Goal: Task Accomplishment & Management: Manage account settings

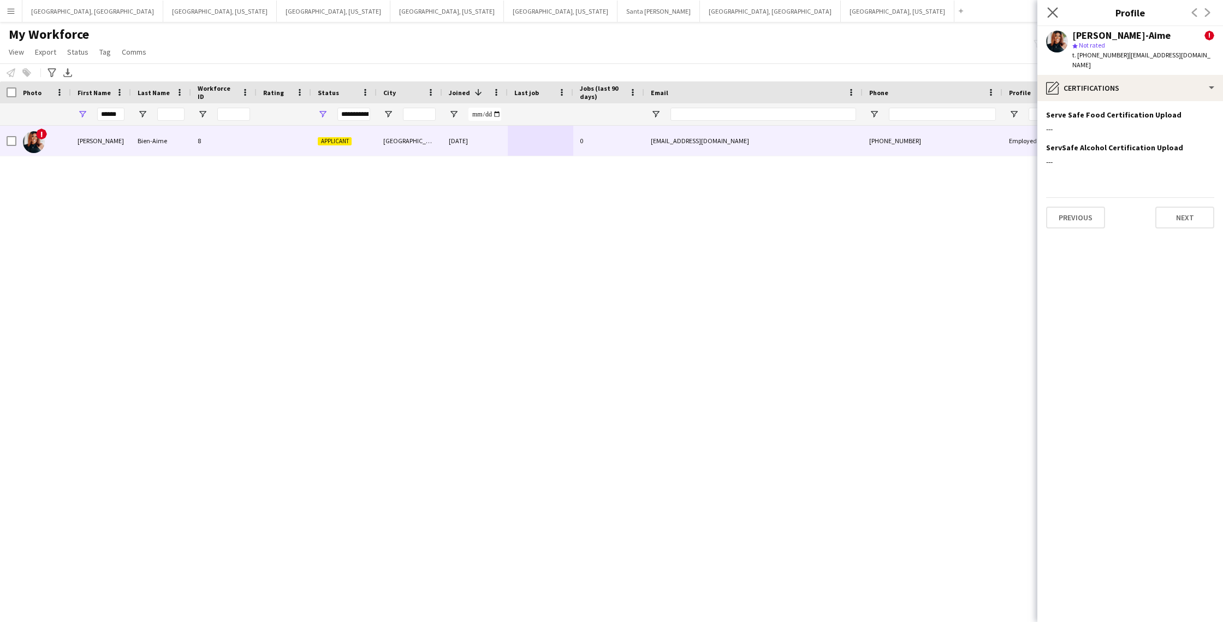
click at [1056, 16] on icon "Close pop-in" at bounding box center [1053, 12] width 10 height 10
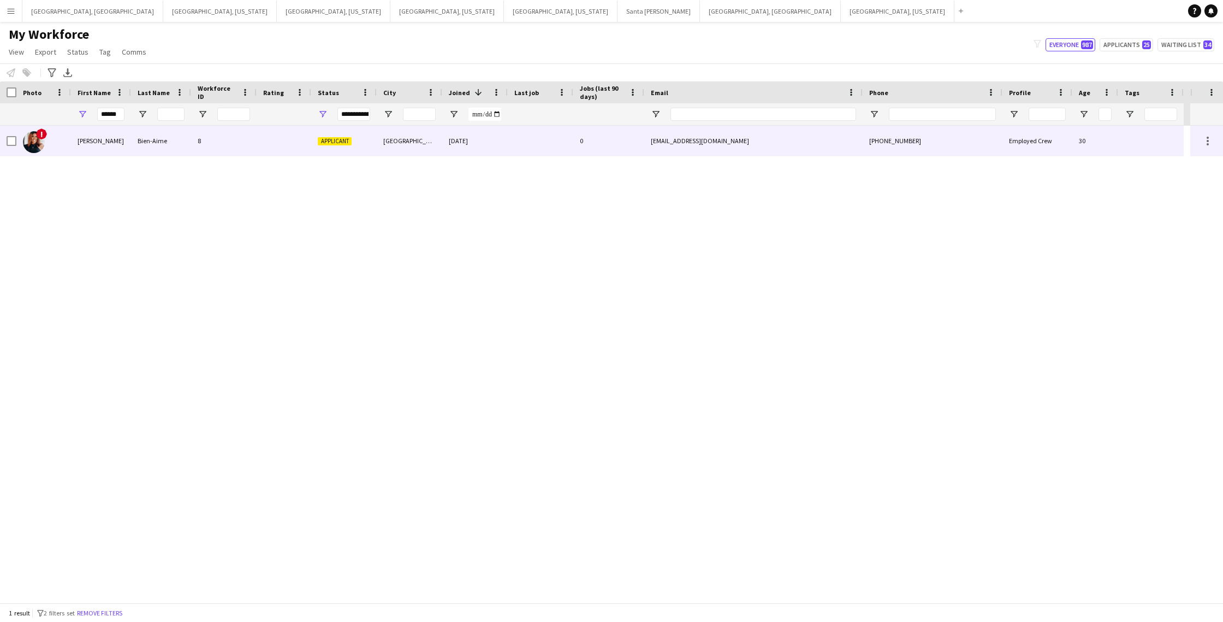
click at [605, 146] on div "0" at bounding box center [608, 141] width 71 height 30
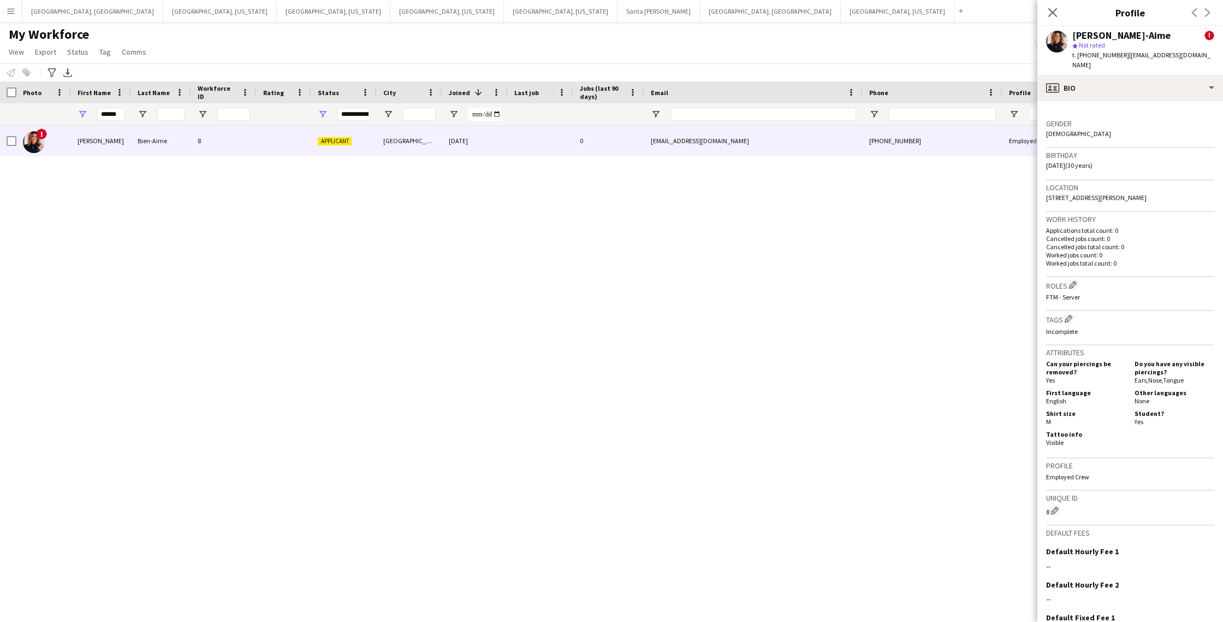
scroll to position [382, 0]
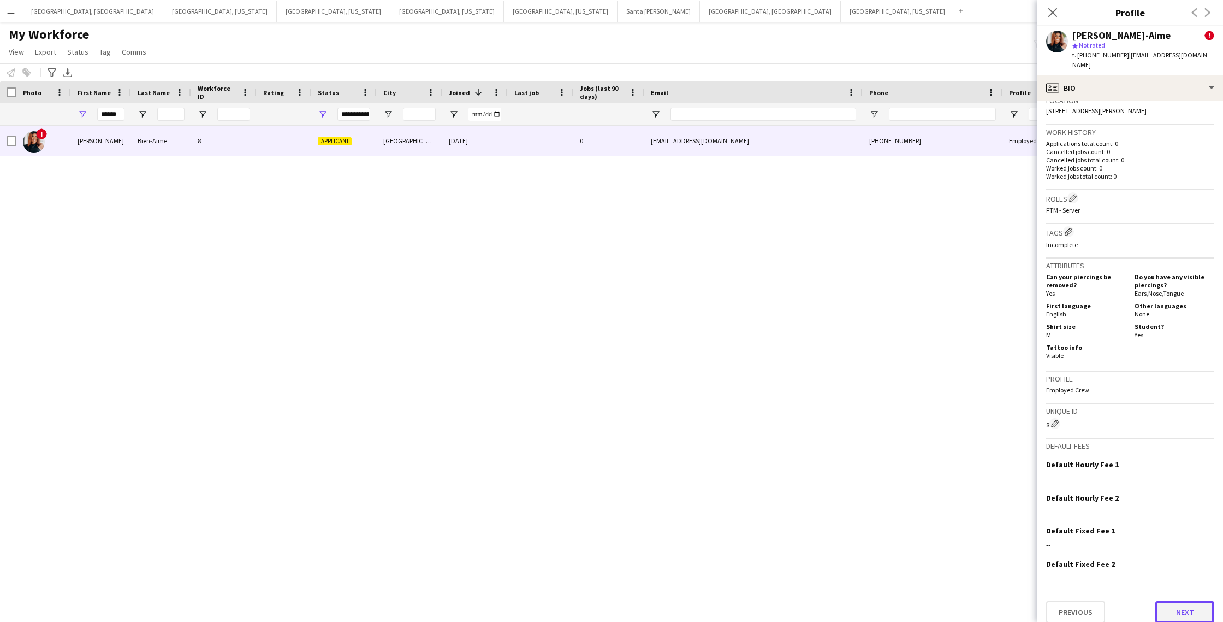
click at [1186, 601] on button "Next" at bounding box center [1185, 612] width 59 height 22
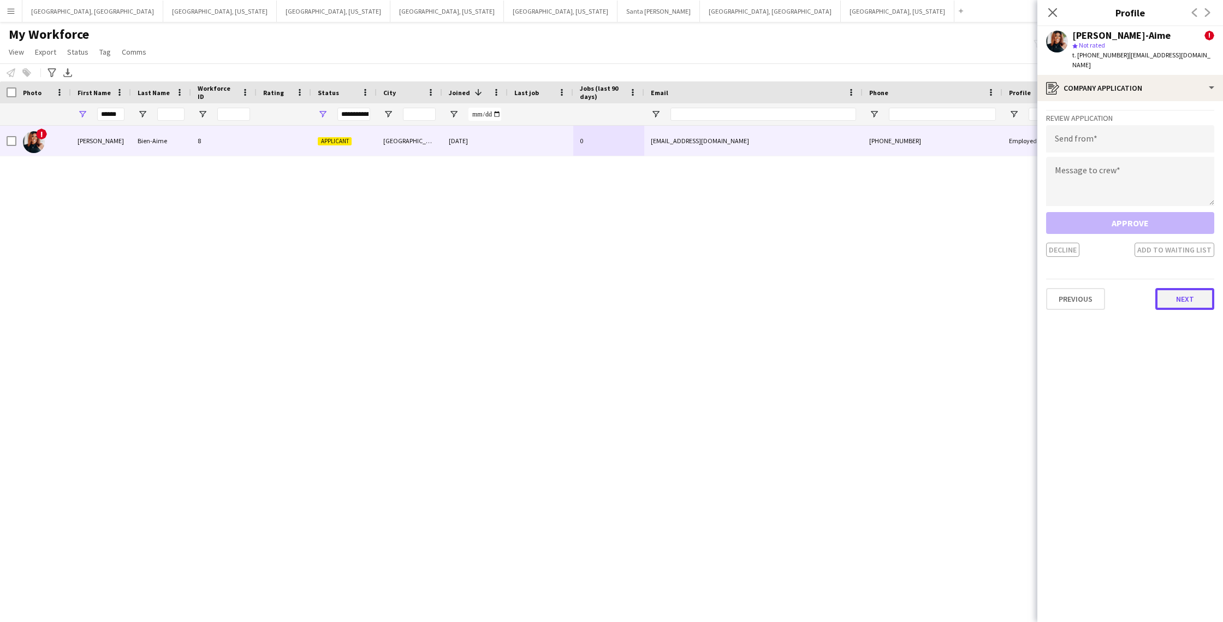
click at [1187, 288] on button "Next" at bounding box center [1185, 299] width 59 height 22
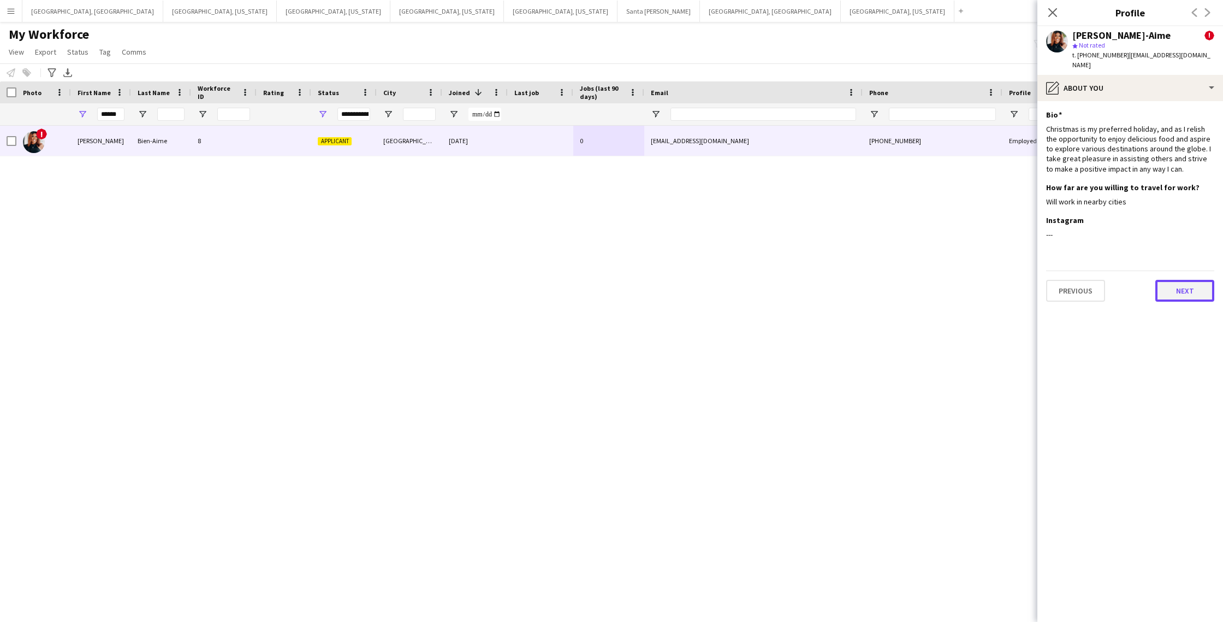
click at [1172, 281] on button "Next" at bounding box center [1185, 291] width 59 height 22
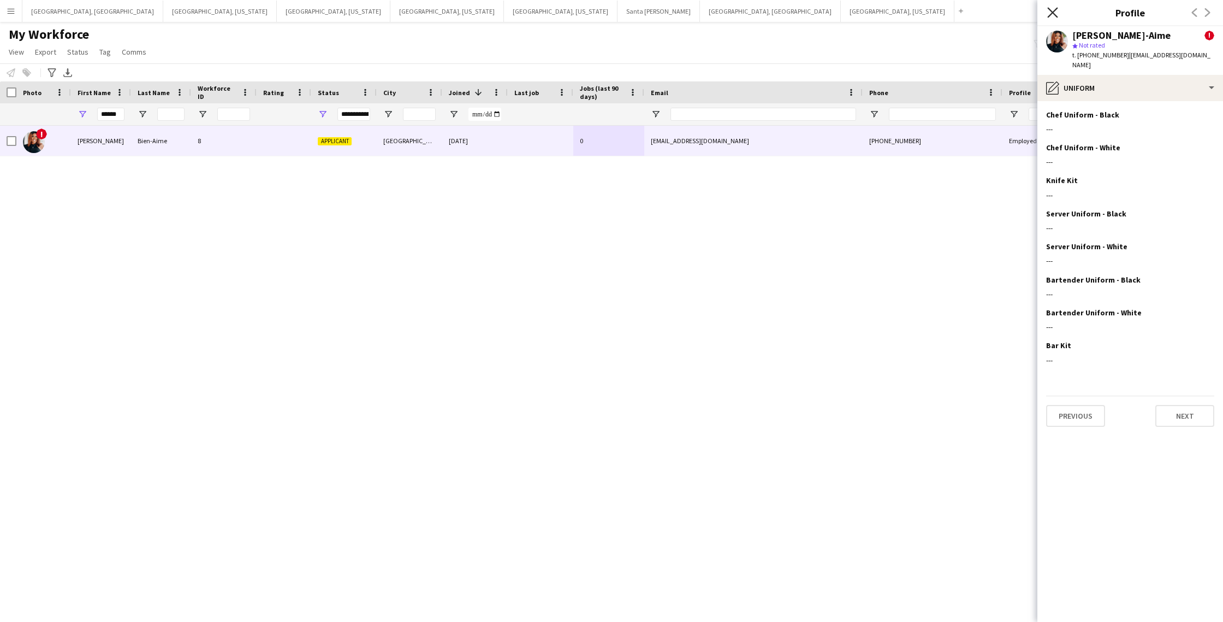
drag, startPoint x: 1072, startPoint y: 20, endPoint x: 1054, endPoint y: 16, distance: 18.9
click at [1072, 20] on div "Close pop-in Profile Previous Next" at bounding box center [1131, 13] width 186 height 26
click at [1053, 16] on icon "Close pop-in" at bounding box center [1053, 12] width 10 height 10
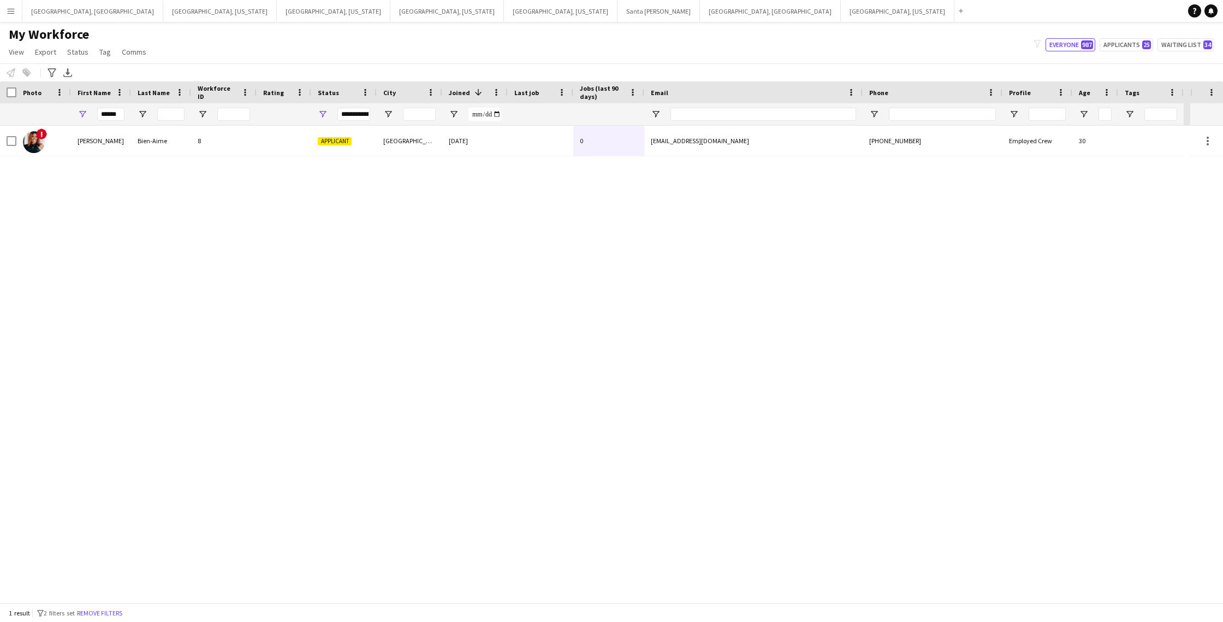
click at [15, 20] on button "Menu" at bounding box center [11, 11] width 22 height 22
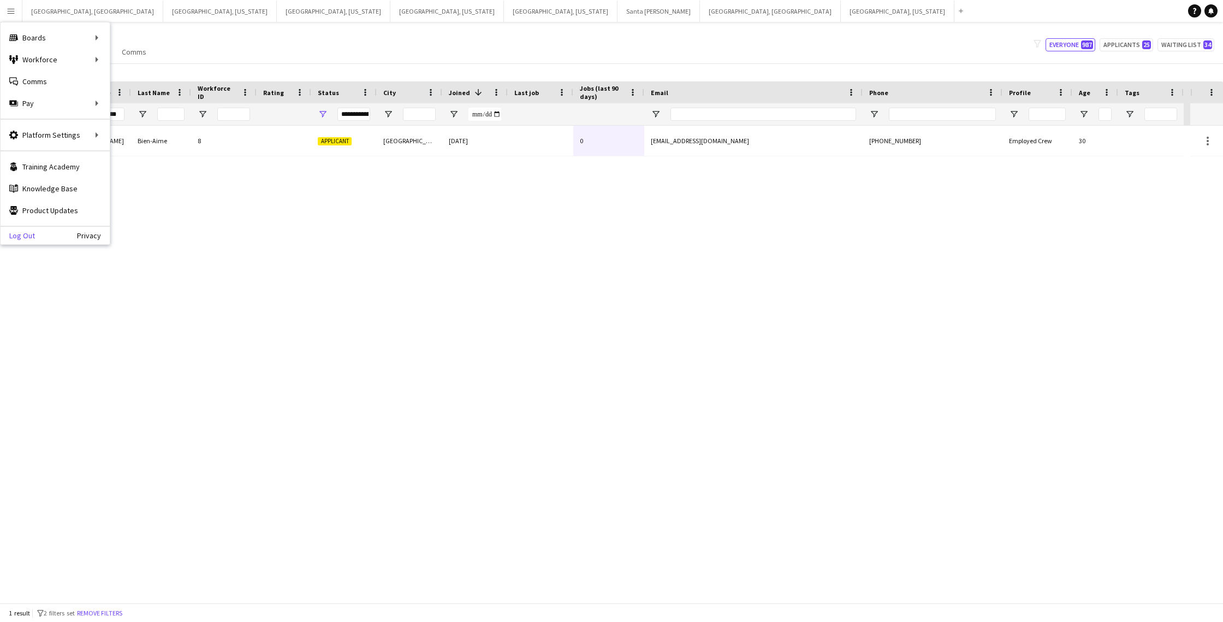
click at [20, 238] on link "Log Out" at bounding box center [18, 235] width 34 height 9
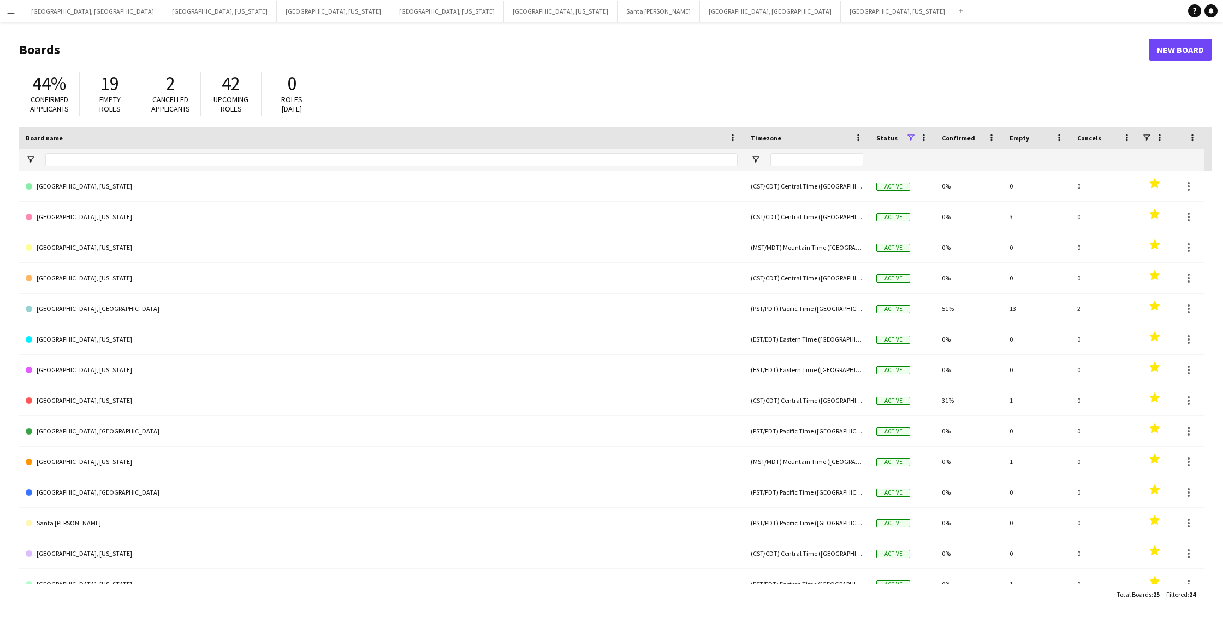
click at [17, 8] on button "Menu" at bounding box center [11, 11] width 22 height 22
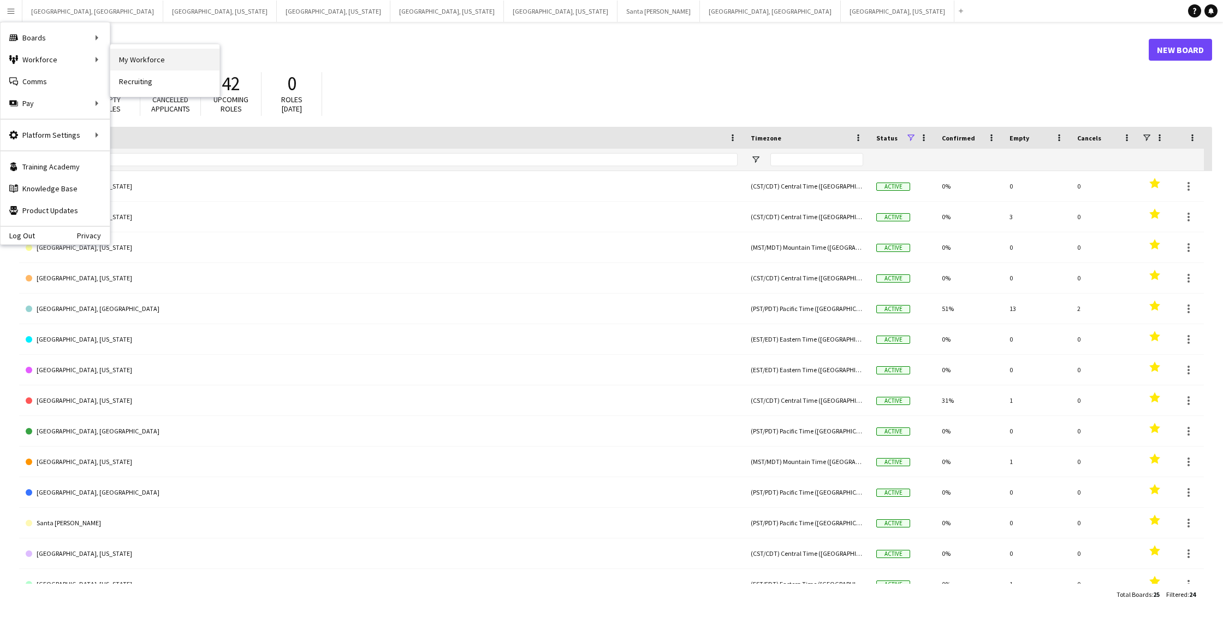
click at [151, 61] on link "My Workforce" at bounding box center [164, 60] width 109 height 22
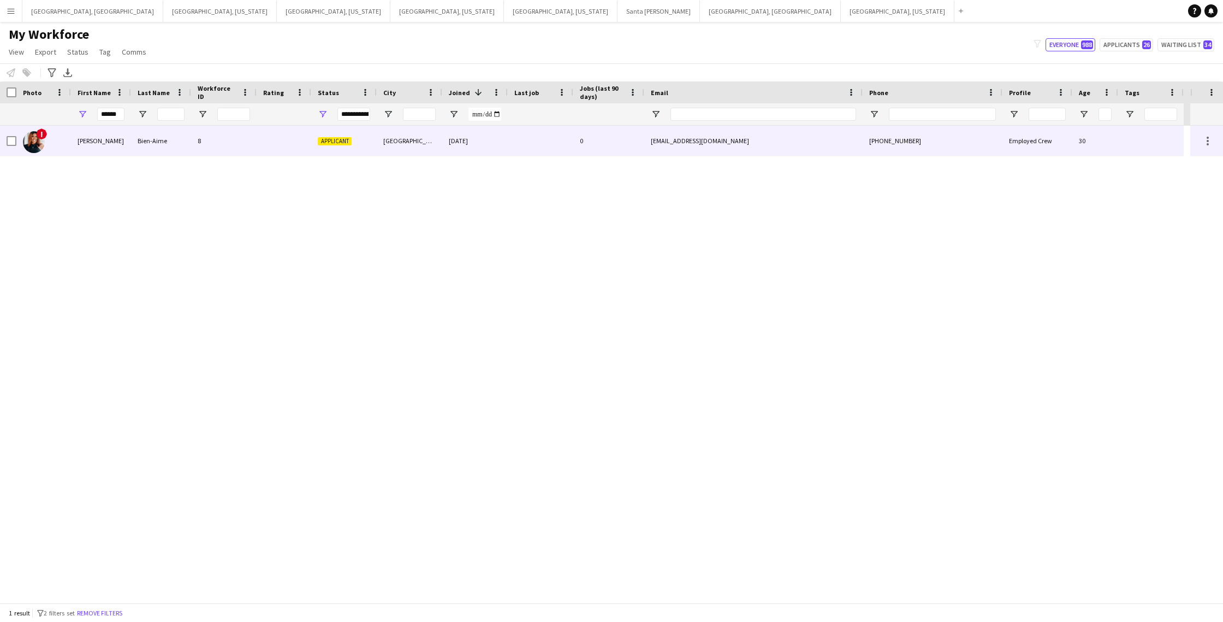
click at [819, 144] on div "[EMAIL_ADDRESS][DOMAIN_NAME]" at bounding box center [753, 141] width 218 height 30
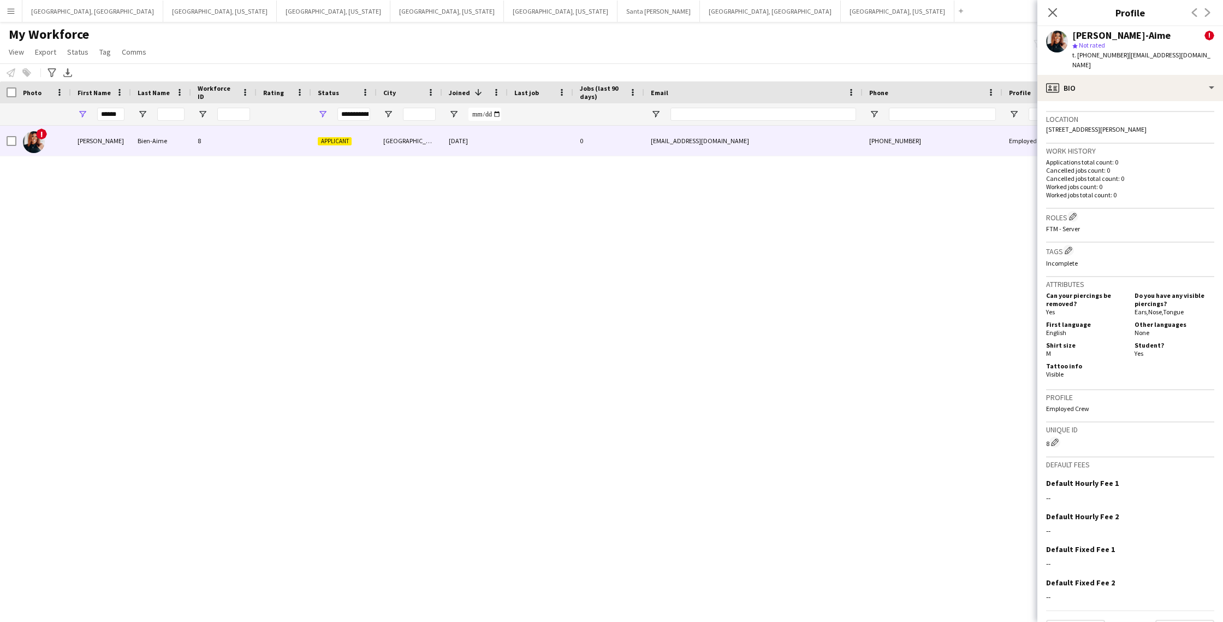
scroll to position [382, 0]
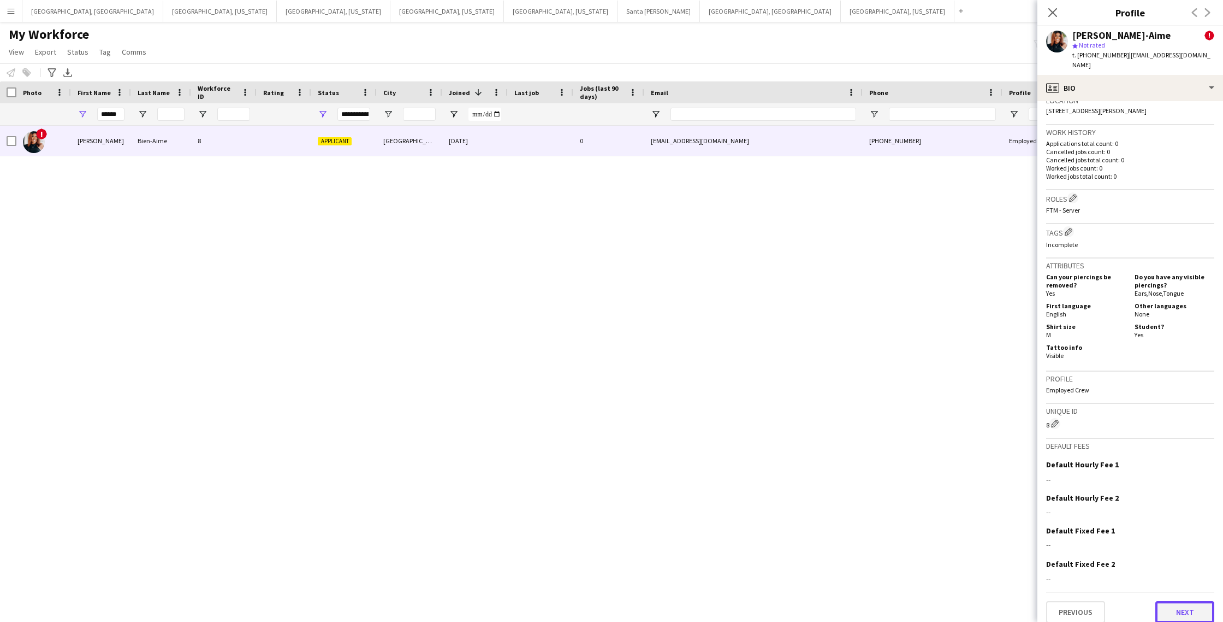
click at [1188, 604] on button "Next" at bounding box center [1185, 612] width 59 height 22
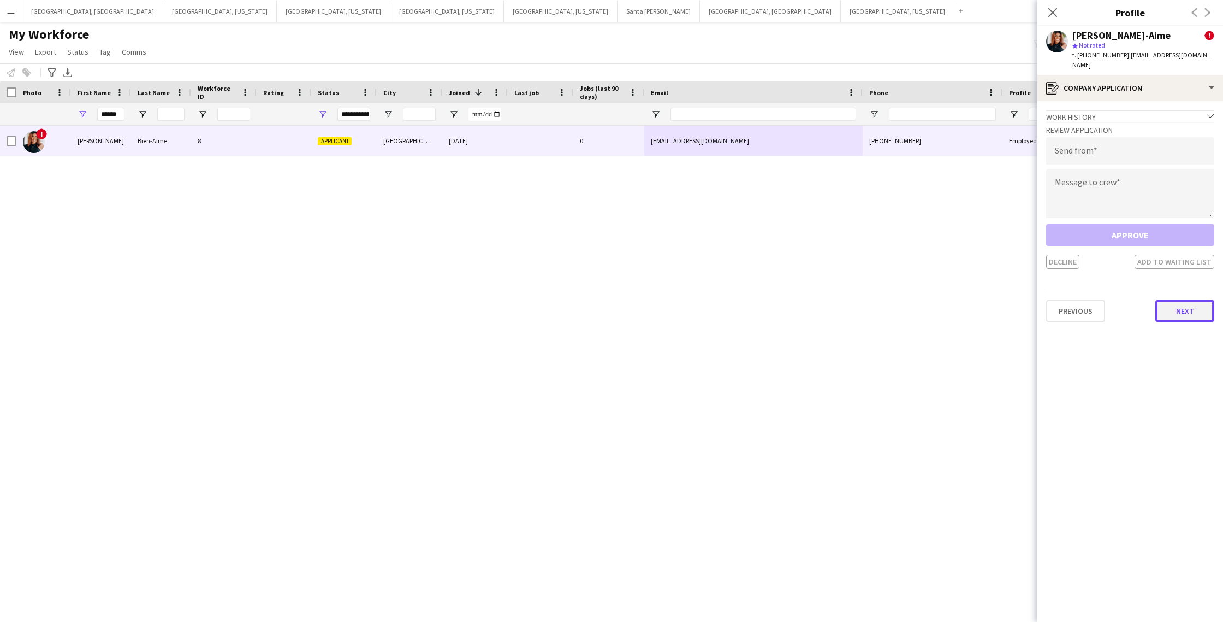
click at [1185, 309] on button "Next" at bounding box center [1185, 311] width 59 height 22
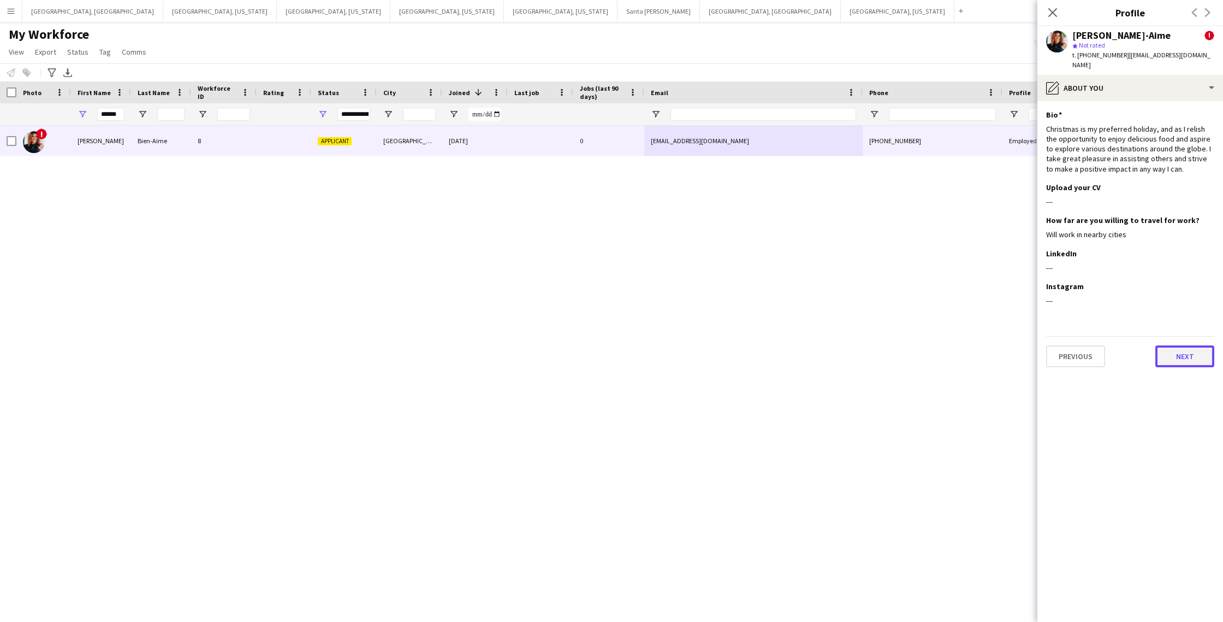
click at [1182, 353] on button "Next" at bounding box center [1185, 356] width 59 height 22
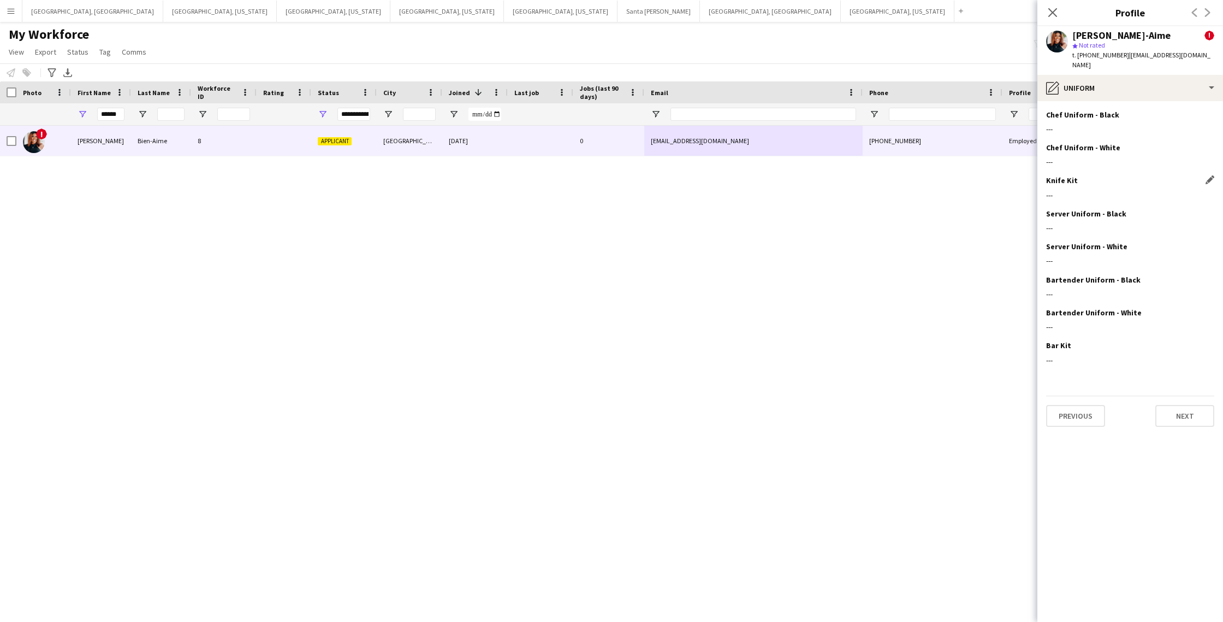
click at [1106, 190] on div "---" at bounding box center [1130, 195] width 168 height 10
click at [1054, 14] on icon at bounding box center [1053, 12] width 10 height 10
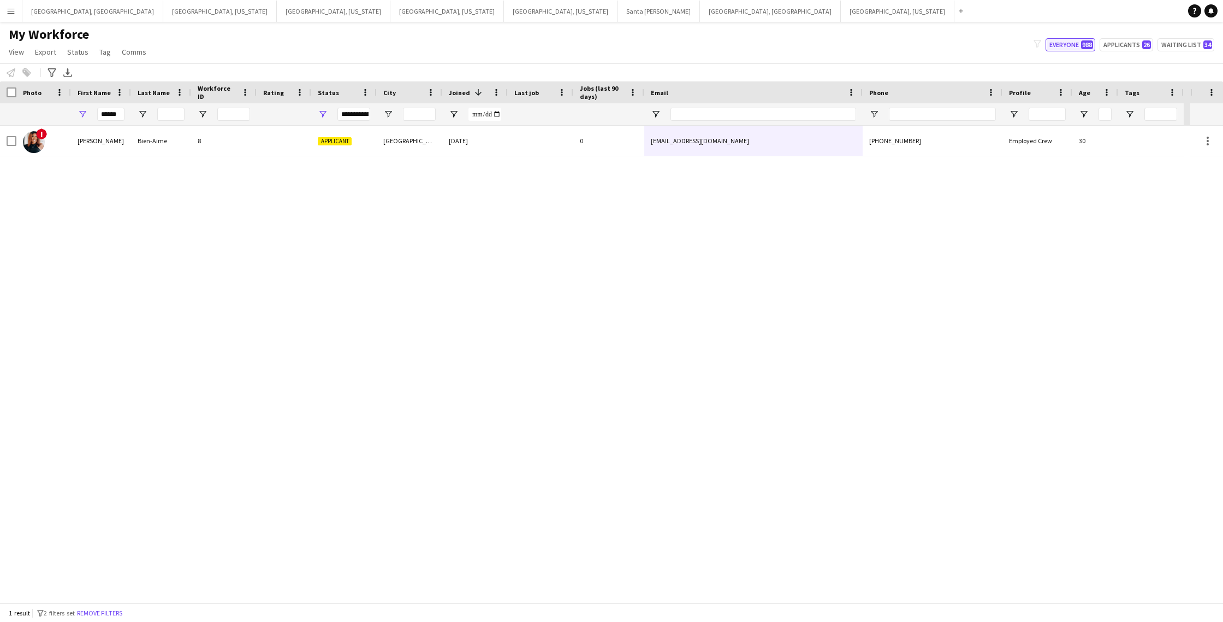
click at [1057, 45] on button "Everyone 988" at bounding box center [1071, 44] width 50 height 13
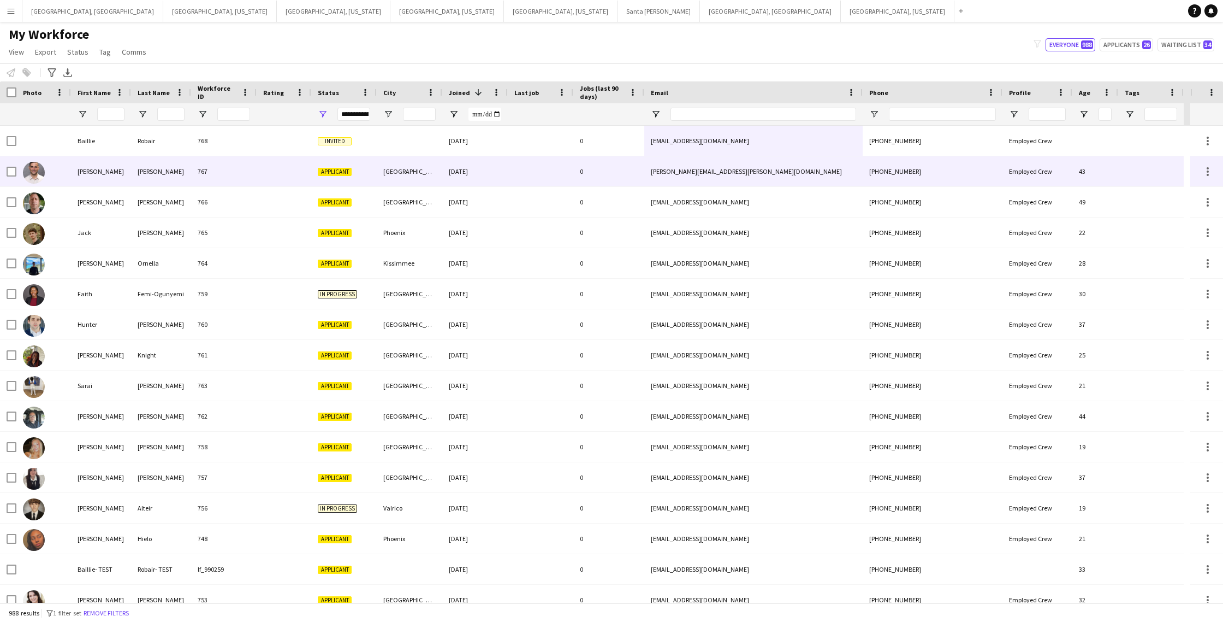
scroll to position [1, 0]
click at [876, 174] on div "[PHONE_NUMBER]" at bounding box center [933, 171] width 140 height 30
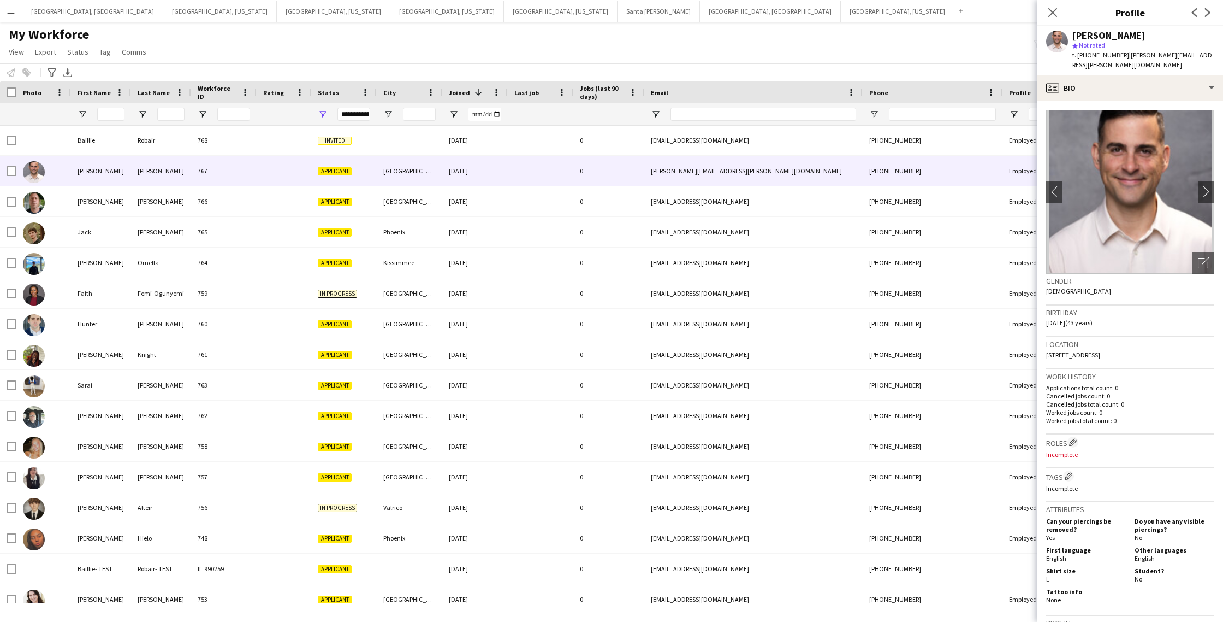
scroll to position [244, 0]
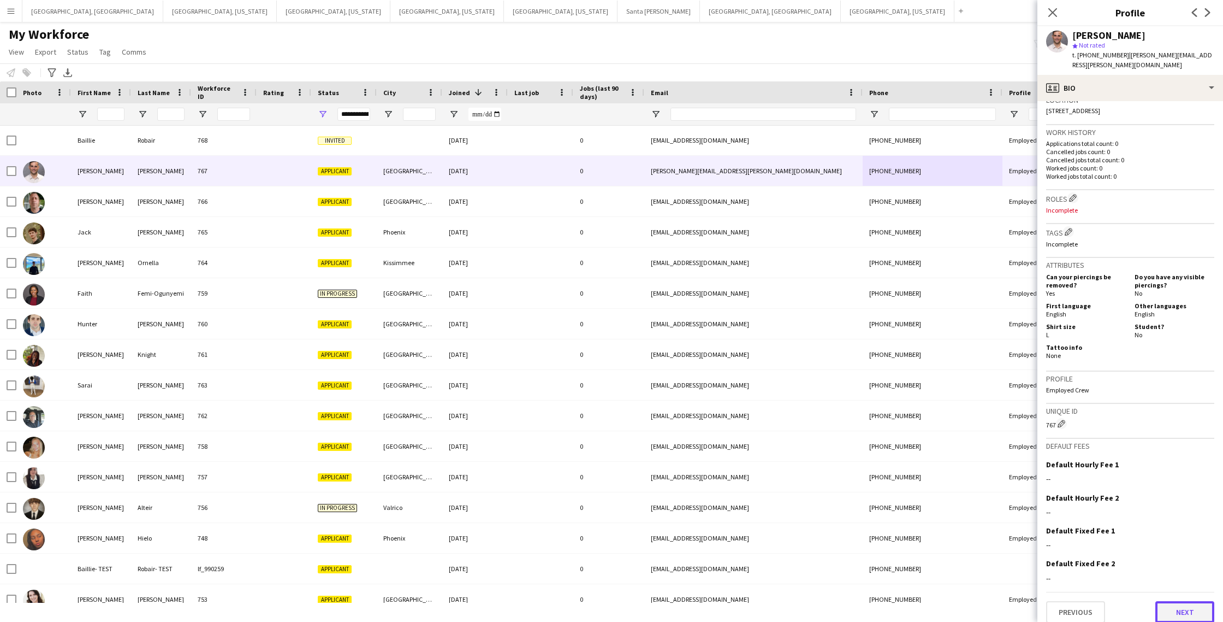
click at [1197, 602] on button "Next" at bounding box center [1185, 612] width 59 height 22
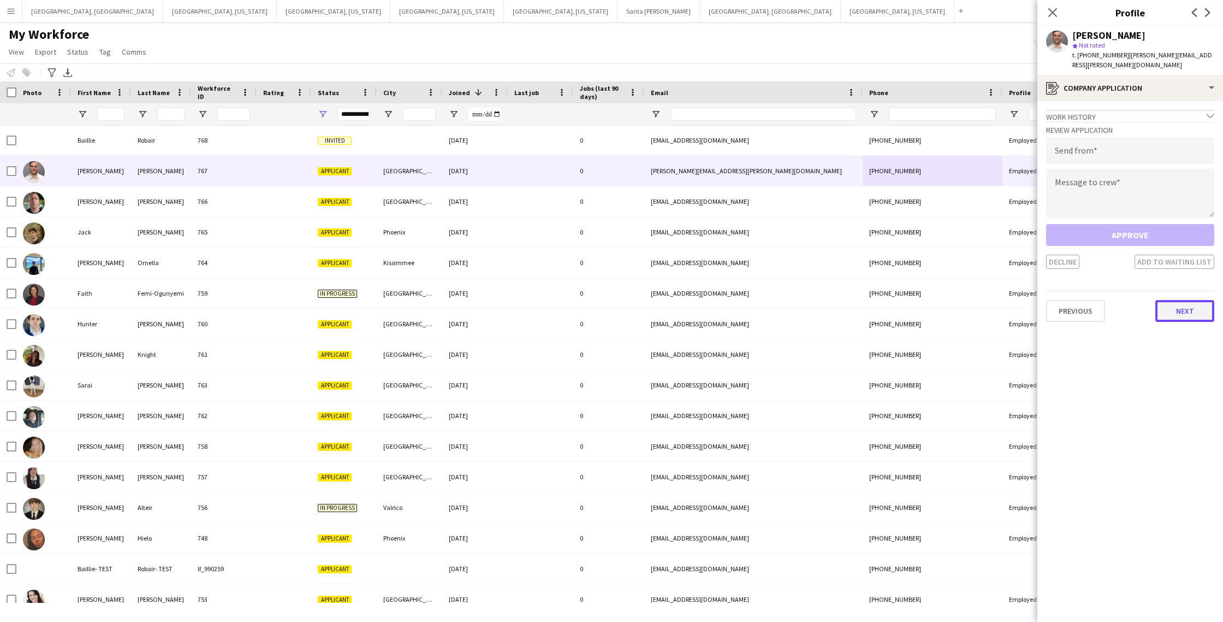
click at [1182, 304] on button "Next" at bounding box center [1185, 311] width 59 height 22
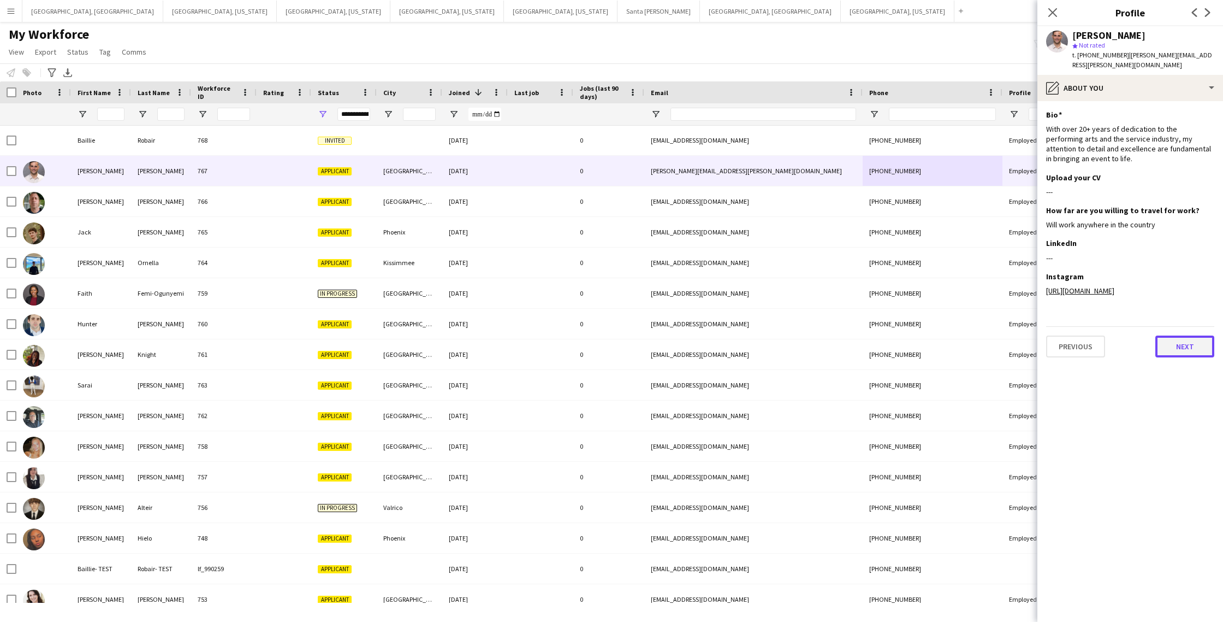
click at [1179, 335] on button "Next" at bounding box center [1185, 346] width 59 height 22
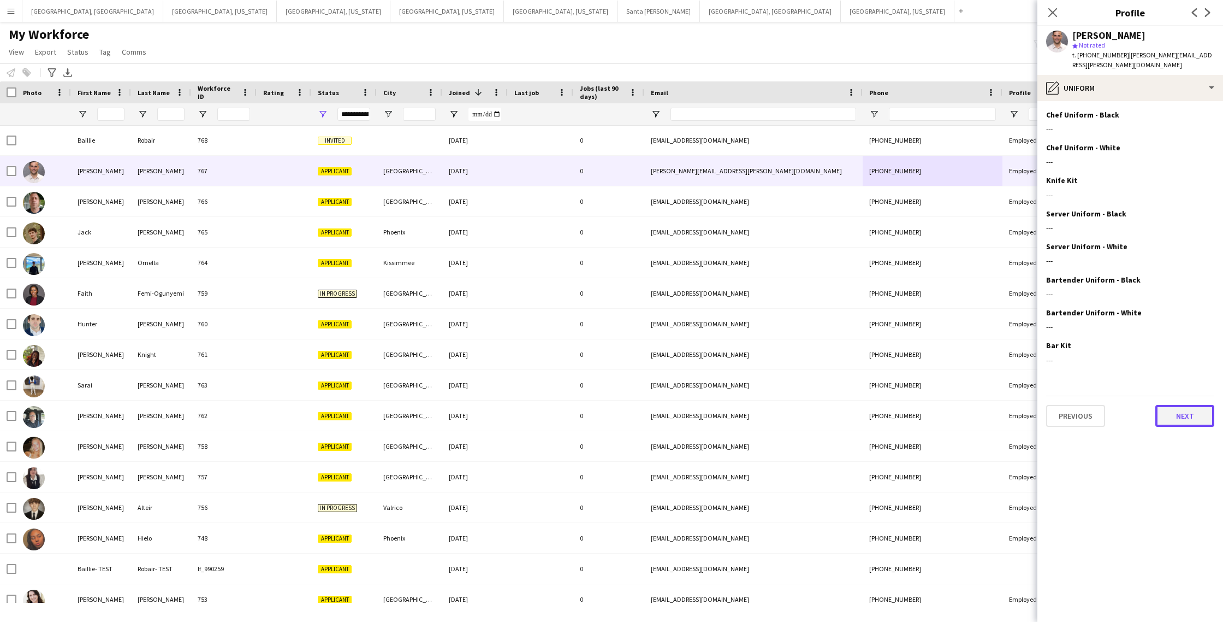
click at [1182, 406] on button "Next" at bounding box center [1185, 416] width 59 height 22
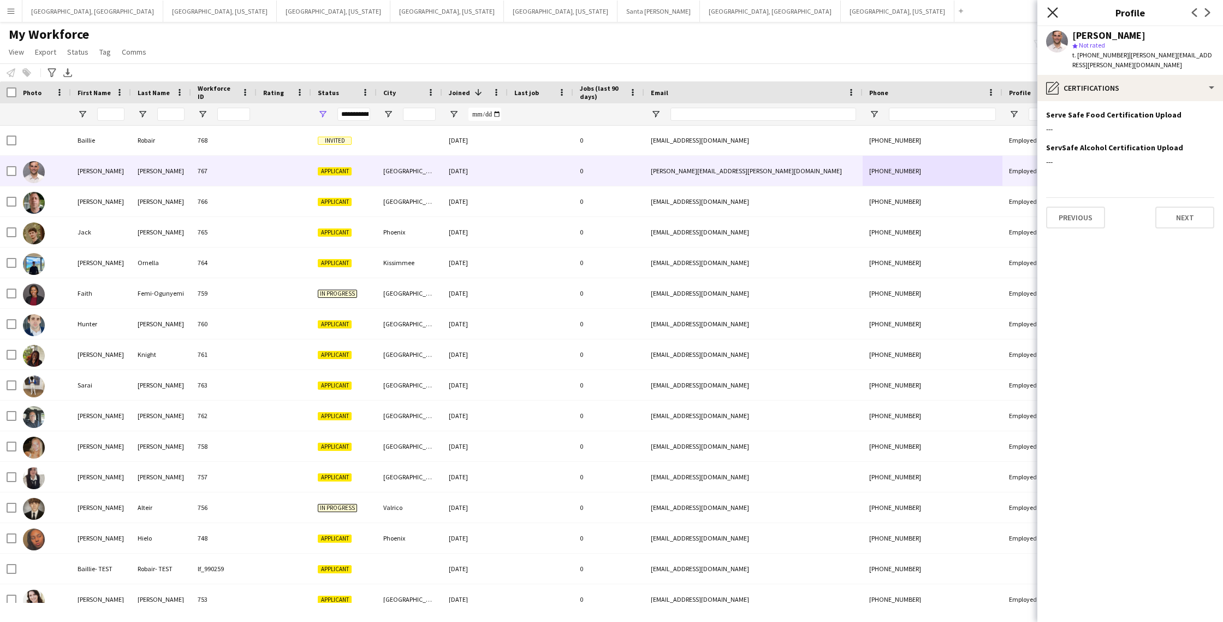
click at [1051, 16] on icon "Close pop-in" at bounding box center [1053, 12] width 10 height 10
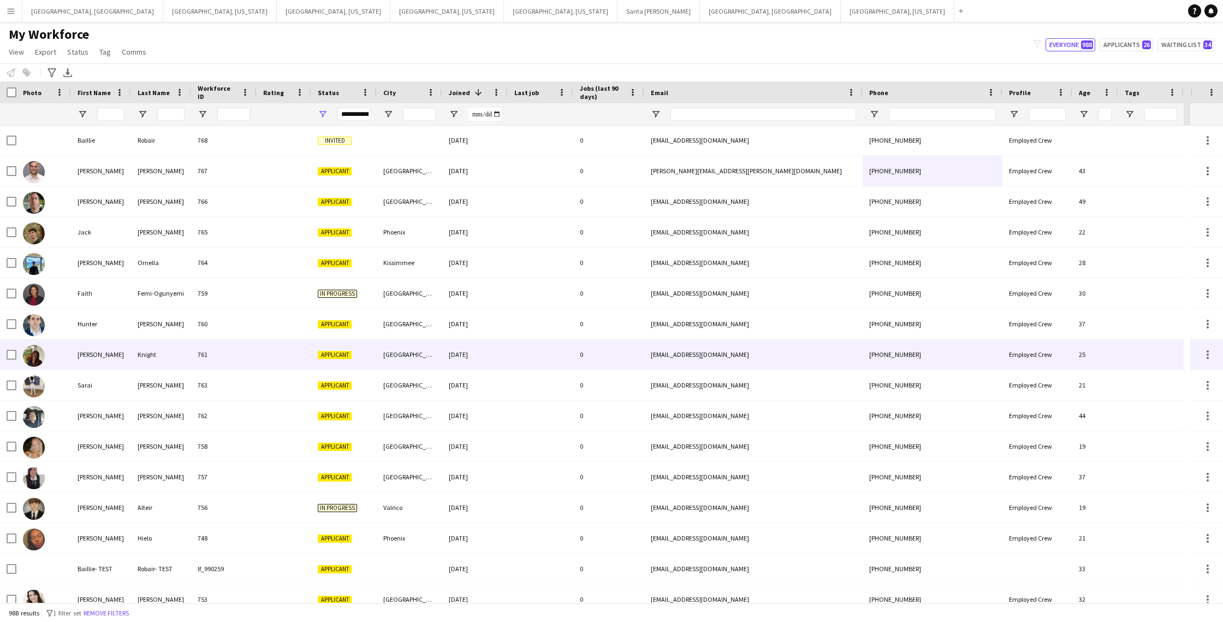
click at [318, 357] on span "Applicant" at bounding box center [335, 355] width 34 height 8
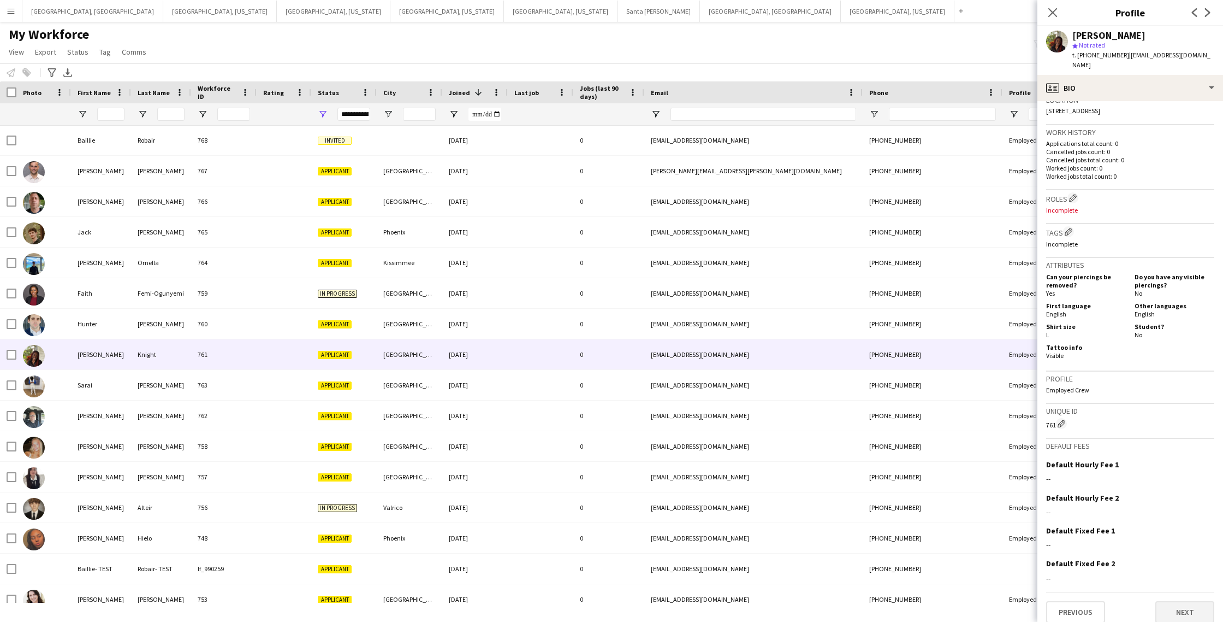
scroll to position [238, 0]
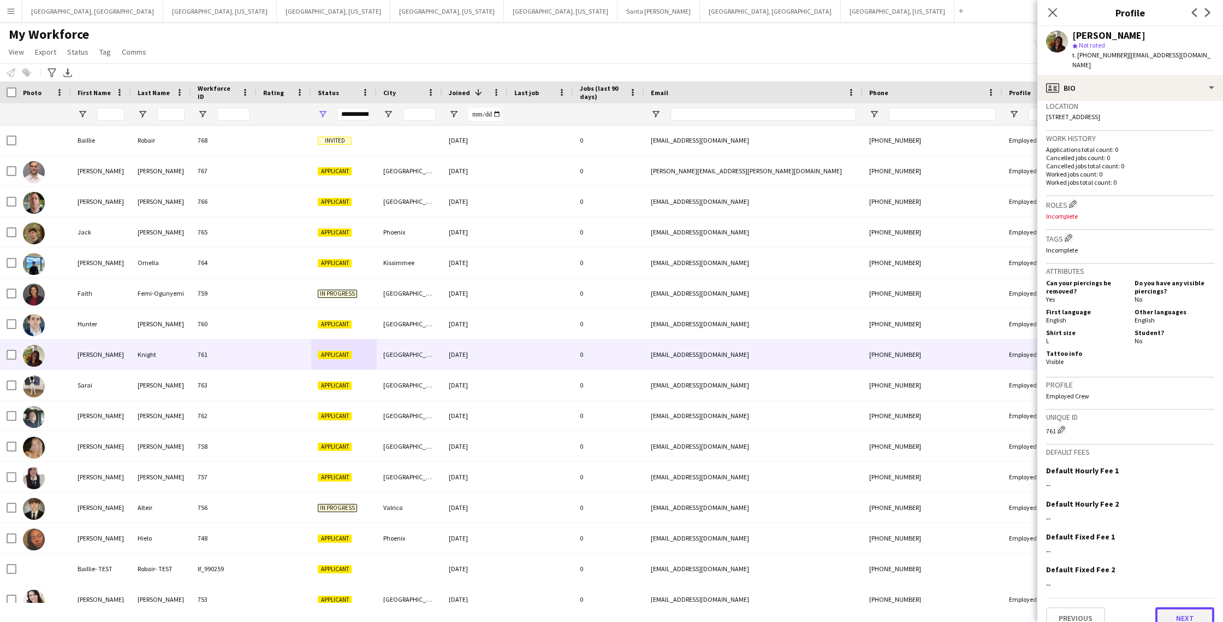
click at [1177, 607] on button "Next" at bounding box center [1185, 618] width 59 height 22
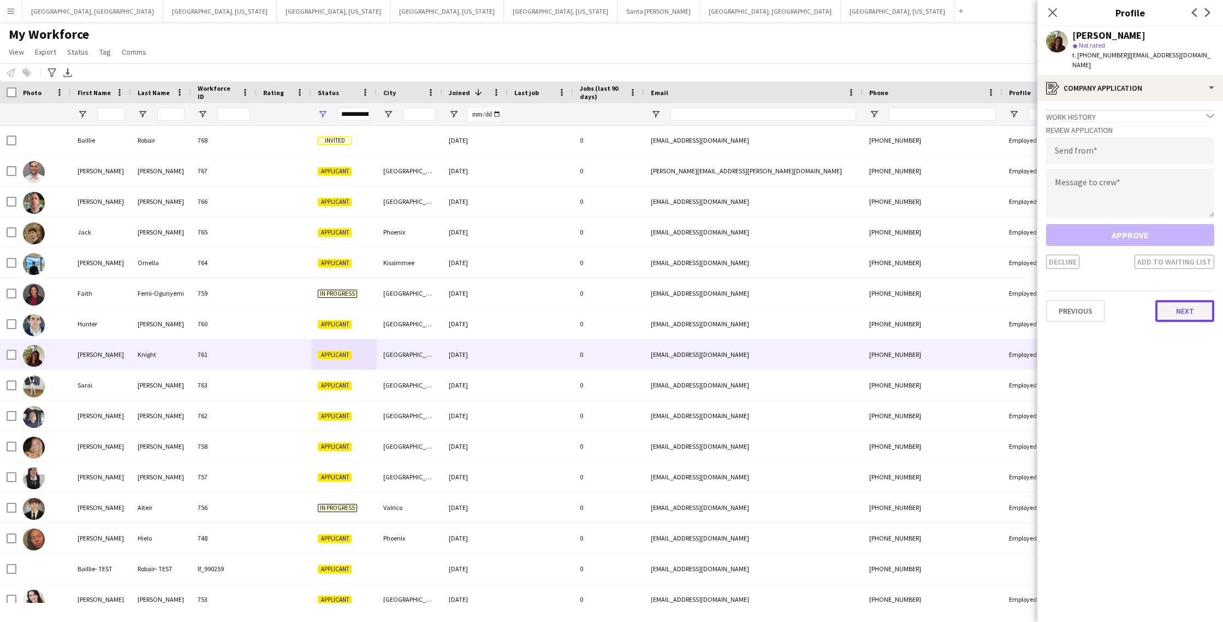
click at [1175, 305] on button "Next" at bounding box center [1185, 311] width 59 height 22
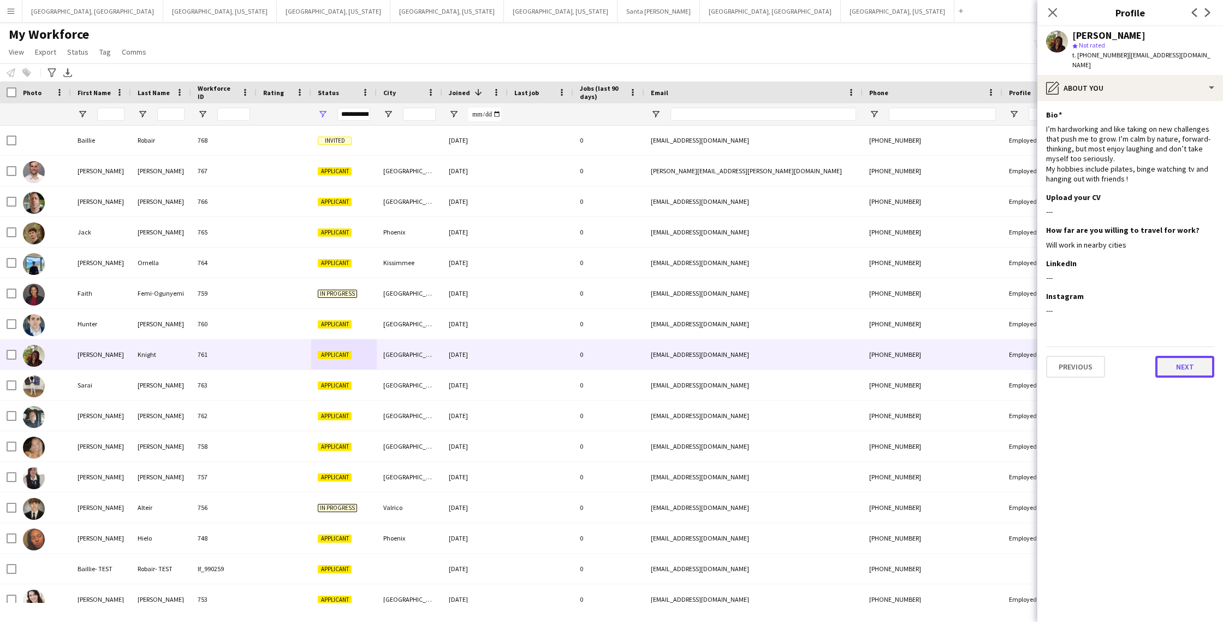
click at [1185, 356] on button "Next" at bounding box center [1185, 367] width 59 height 22
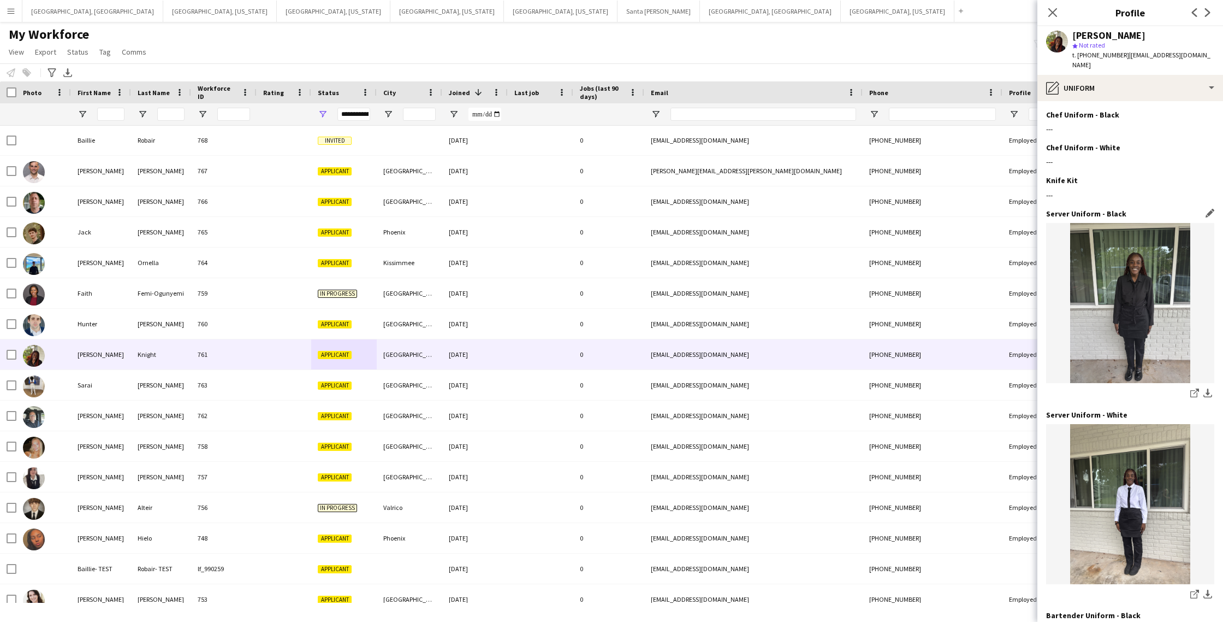
scroll to position [139, 0]
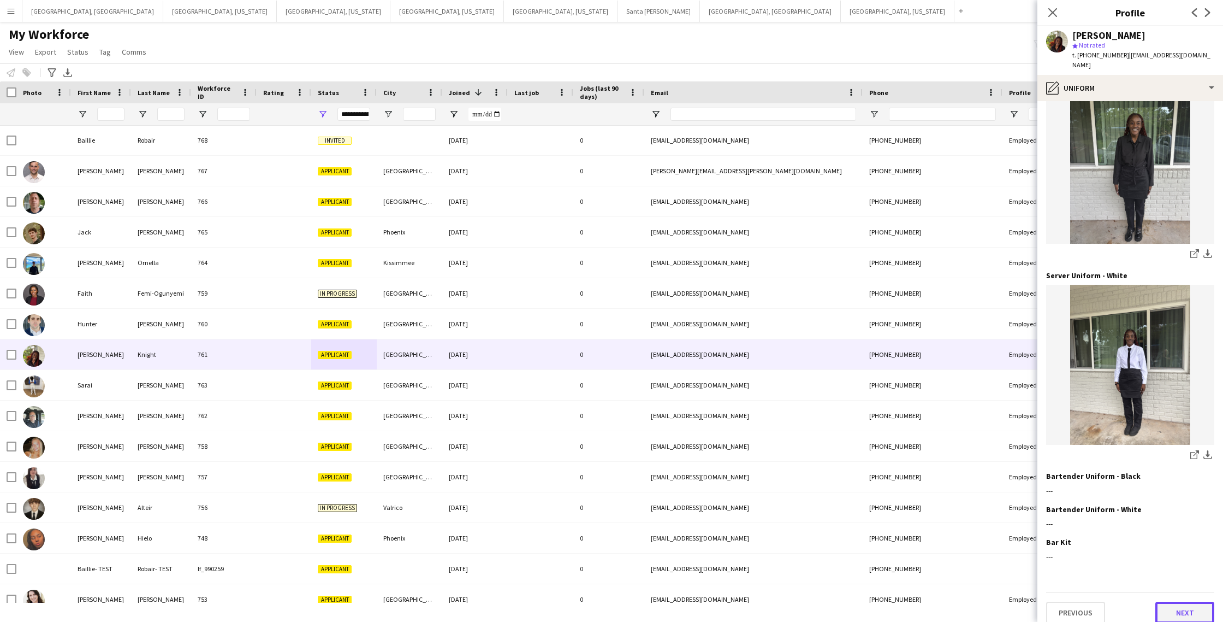
click at [1186, 601] on button "Next" at bounding box center [1185, 612] width 59 height 22
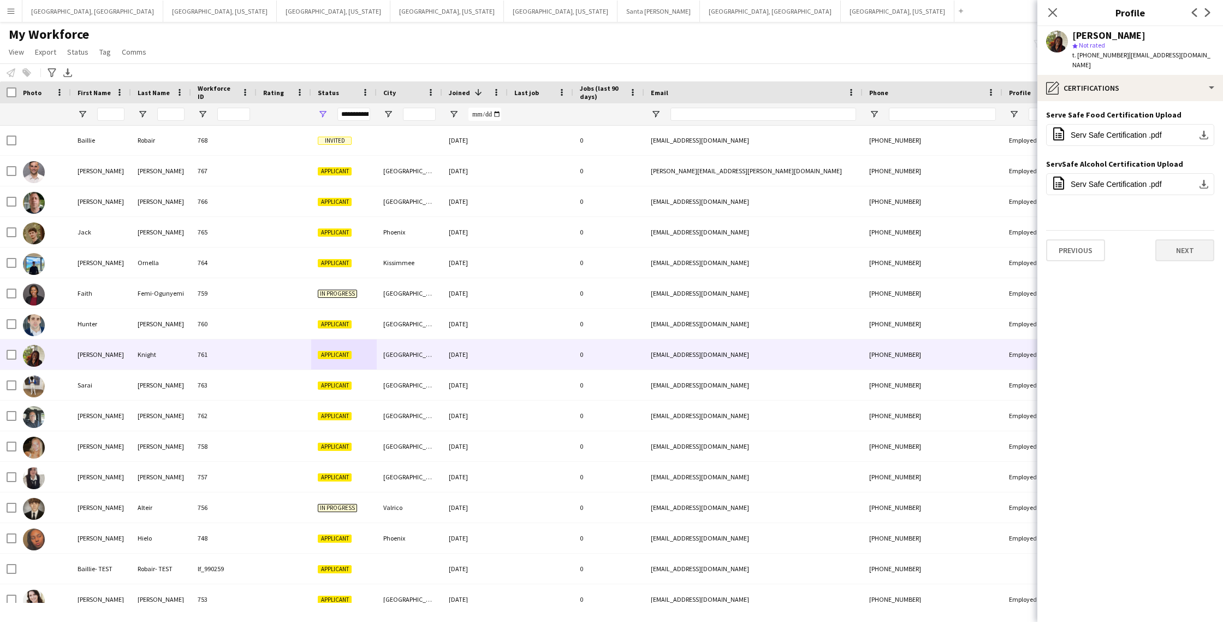
scroll to position [0, 0]
click at [1179, 244] on button "Next" at bounding box center [1185, 250] width 59 height 22
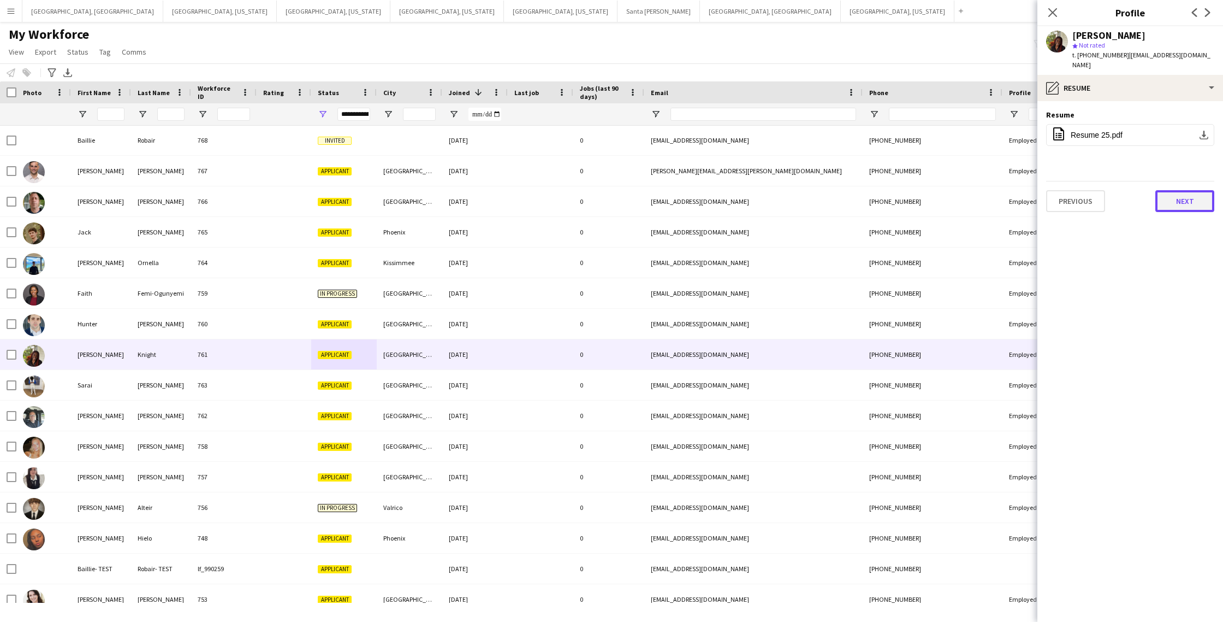
click at [1185, 191] on button "Next" at bounding box center [1185, 201] width 59 height 22
click at [1179, 206] on button "Next" at bounding box center [1185, 217] width 59 height 22
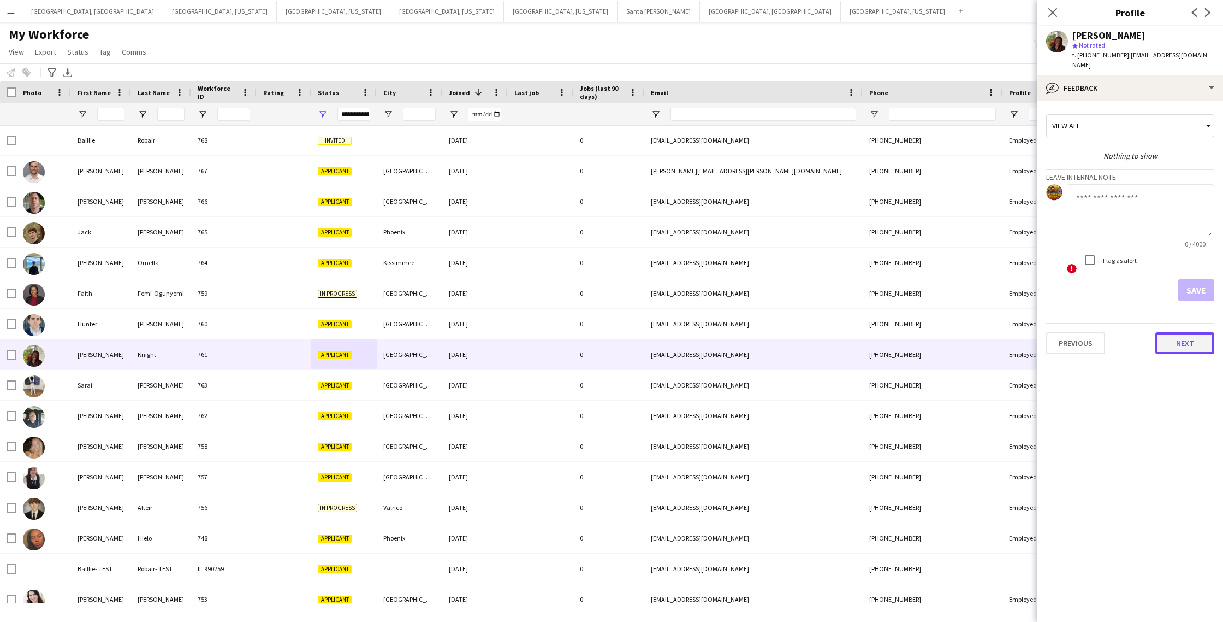
click at [1187, 334] on button "Next" at bounding box center [1185, 343] width 59 height 22
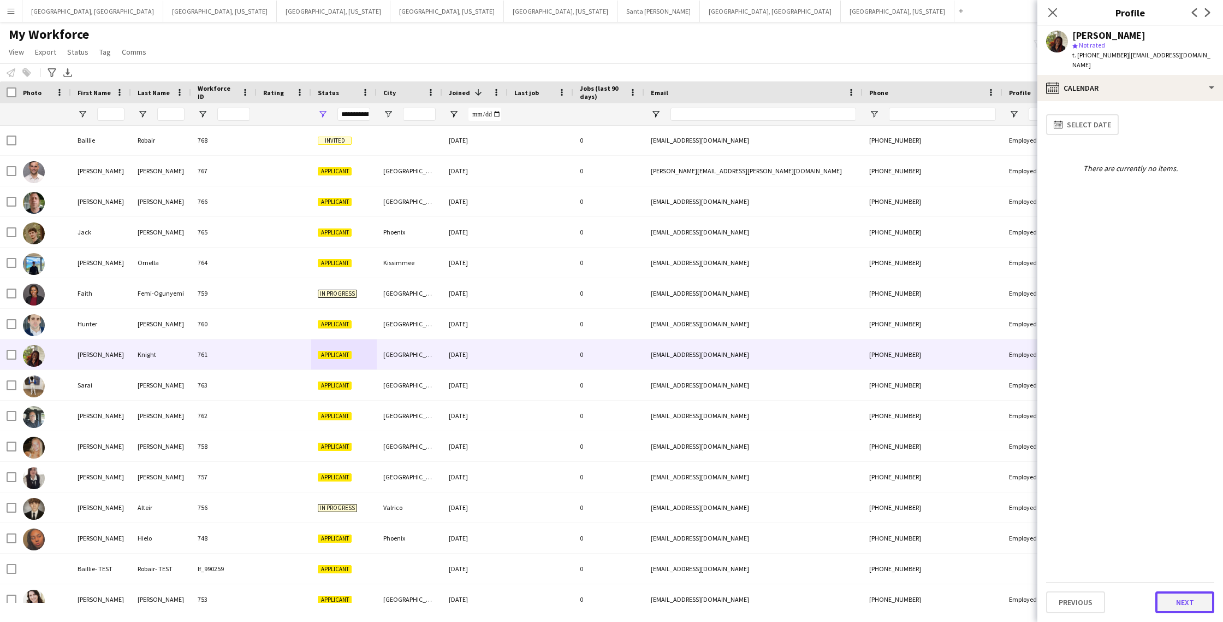
click at [1177, 603] on button "Next" at bounding box center [1185, 602] width 59 height 22
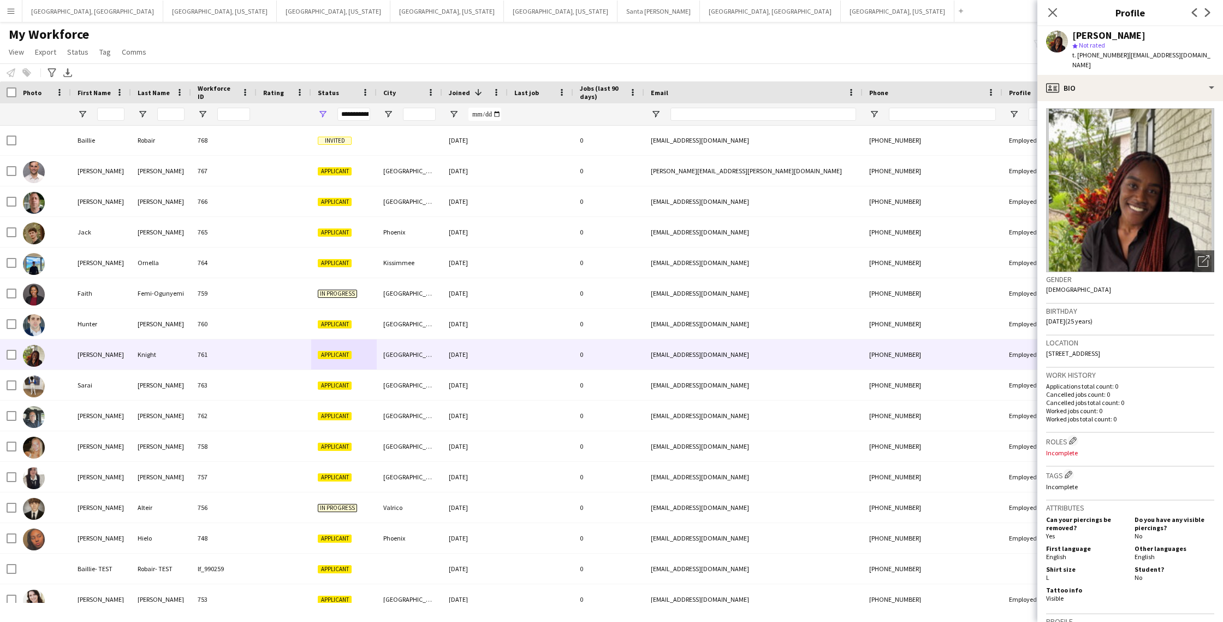
scroll to position [3, 0]
click at [1054, 16] on icon "Close pop-in" at bounding box center [1053, 12] width 10 height 10
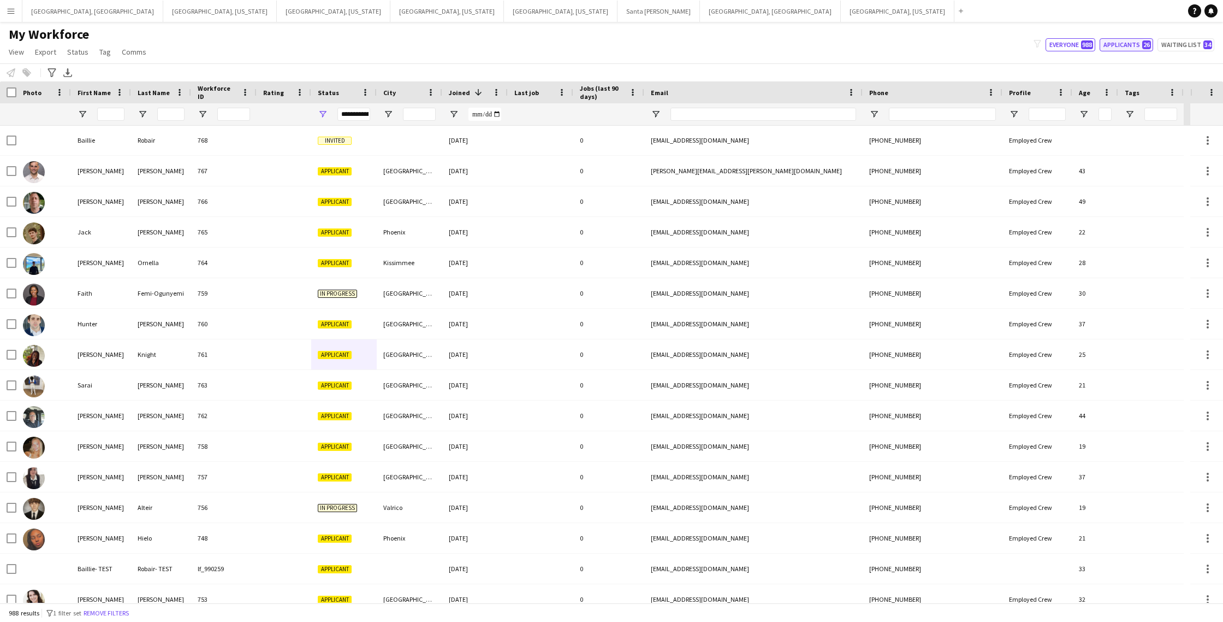
click at [1129, 46] on button "Applicants 26" at bounding box center [1127, 44] width 54 height 13
type input "**********"
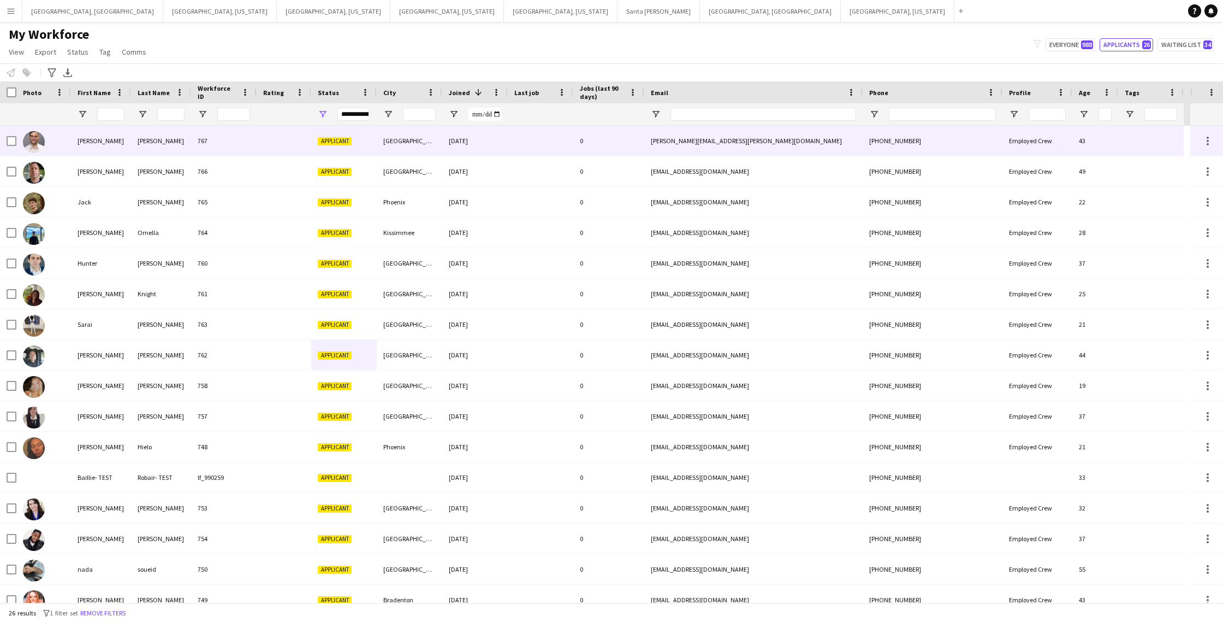
scroll to position [0, 0]
click at [290, 139] on div at bounding box center [284, 141] width 55 height 30
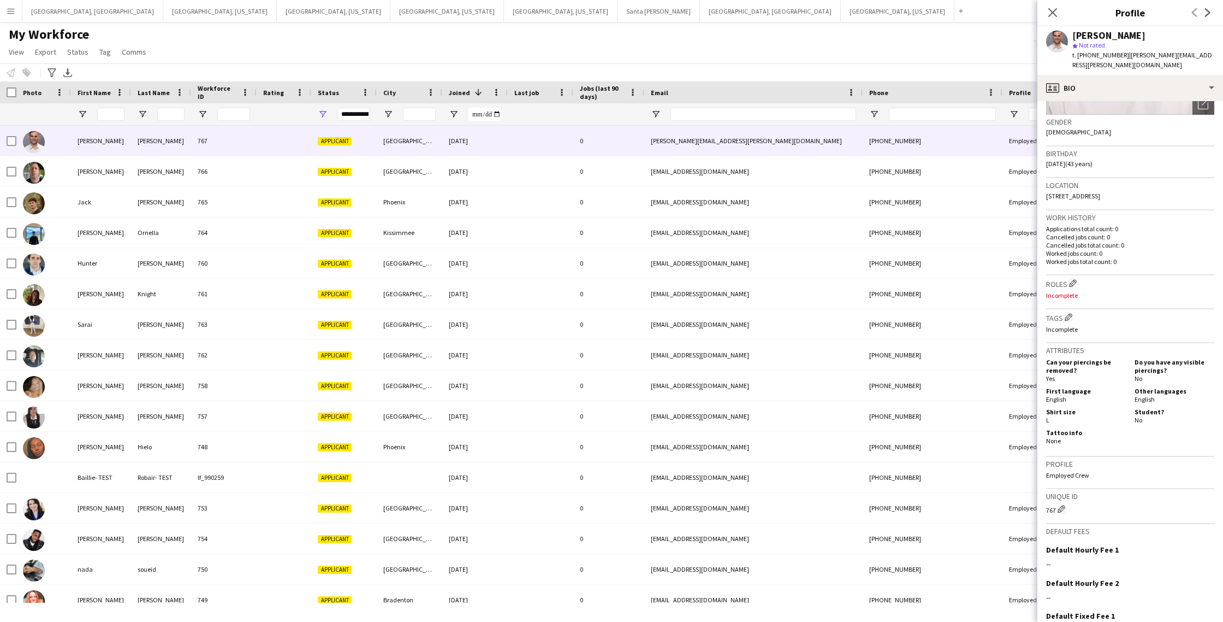
scroll to position [244, 0]
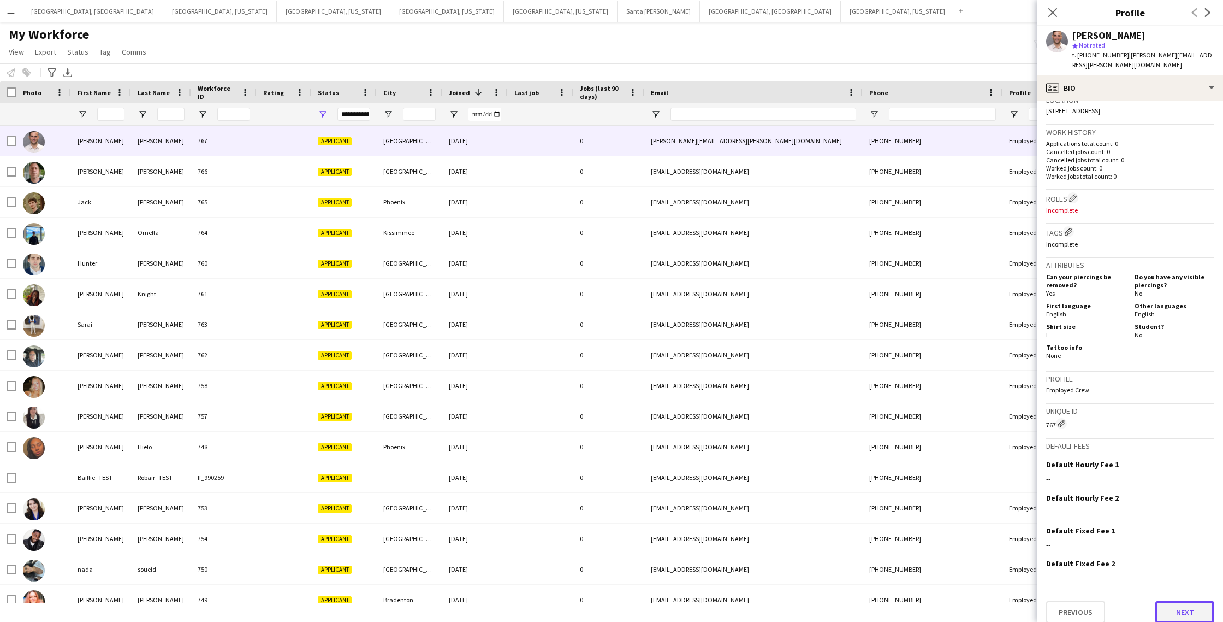
click at [1183, 608] on button "Next" at bounding box center [1185, 612] width 59 height 22
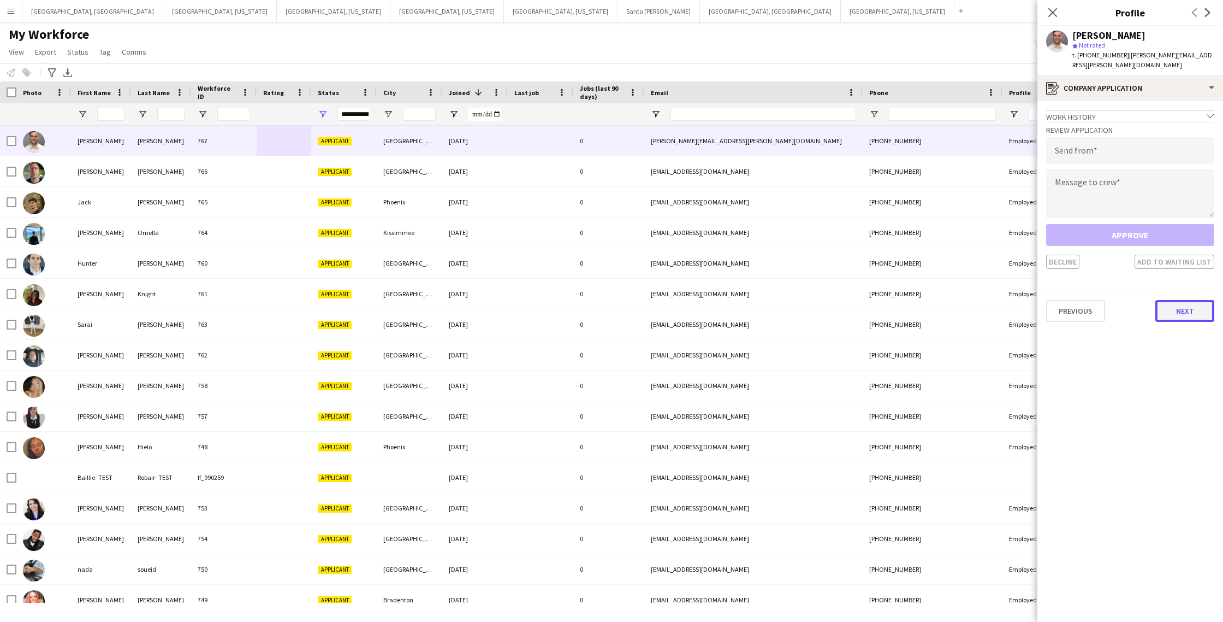
click at [1177, 300] on button "Next" at bounding box center [1185, 311] width 59 height 22
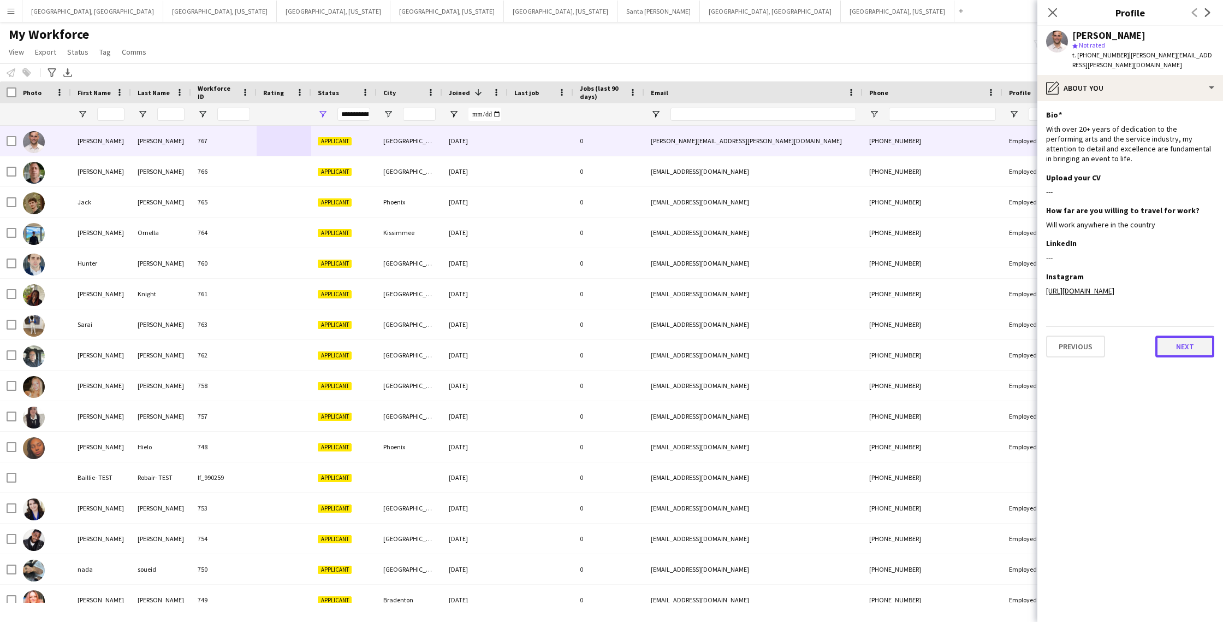
click at [1185, 340] on button "Next" at bounding box center [1185, 346] width 59 height 22
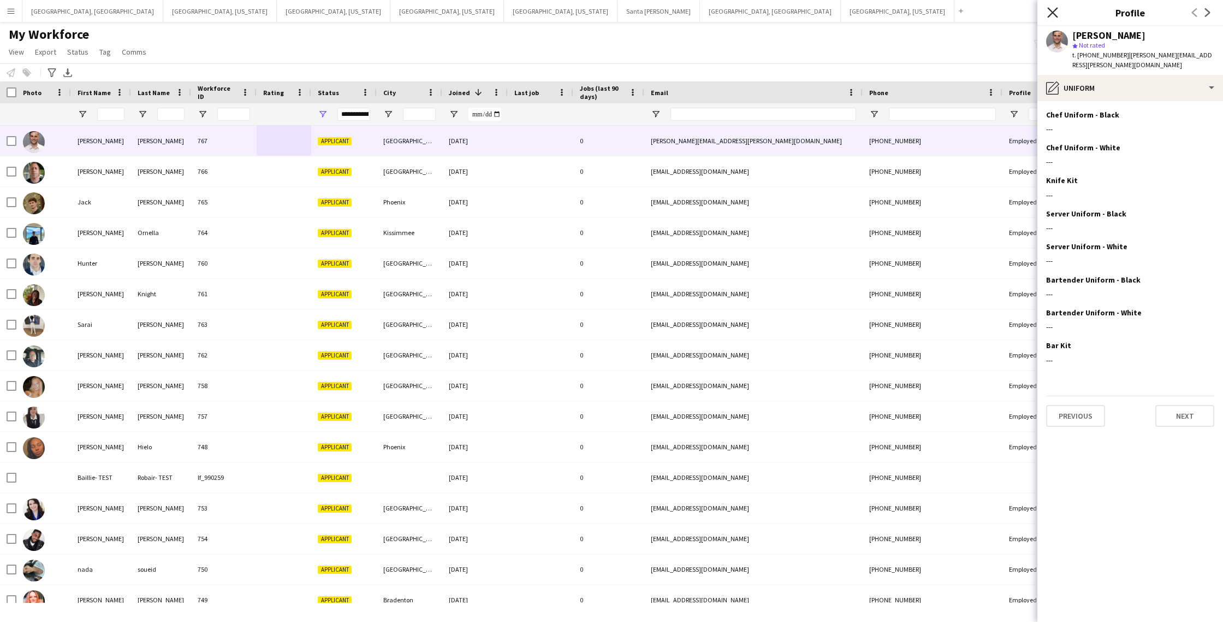
click at [1052, 12] on icon at bounding box center [1053, 12] width 10 height 10
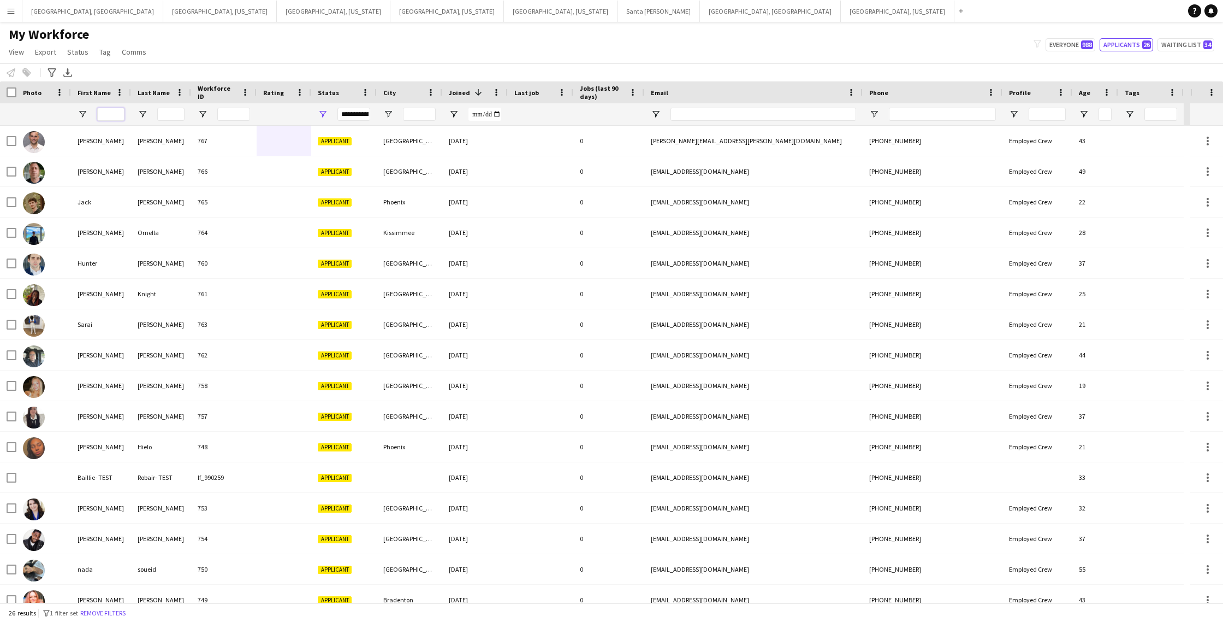
click at [109, 114] on input "First Name Filter Input" at bounding box center [110, 114] width 27 height 13
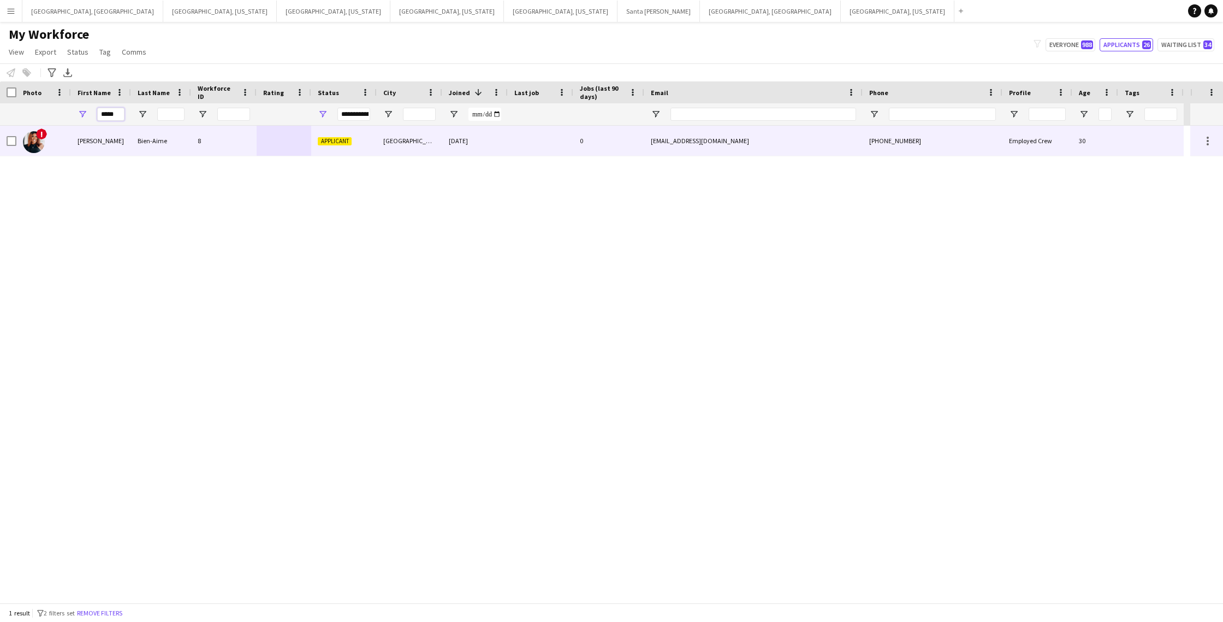
type input "*****"
click at [512, 140] on div at bounding box center [541, 141] width 66 height 30
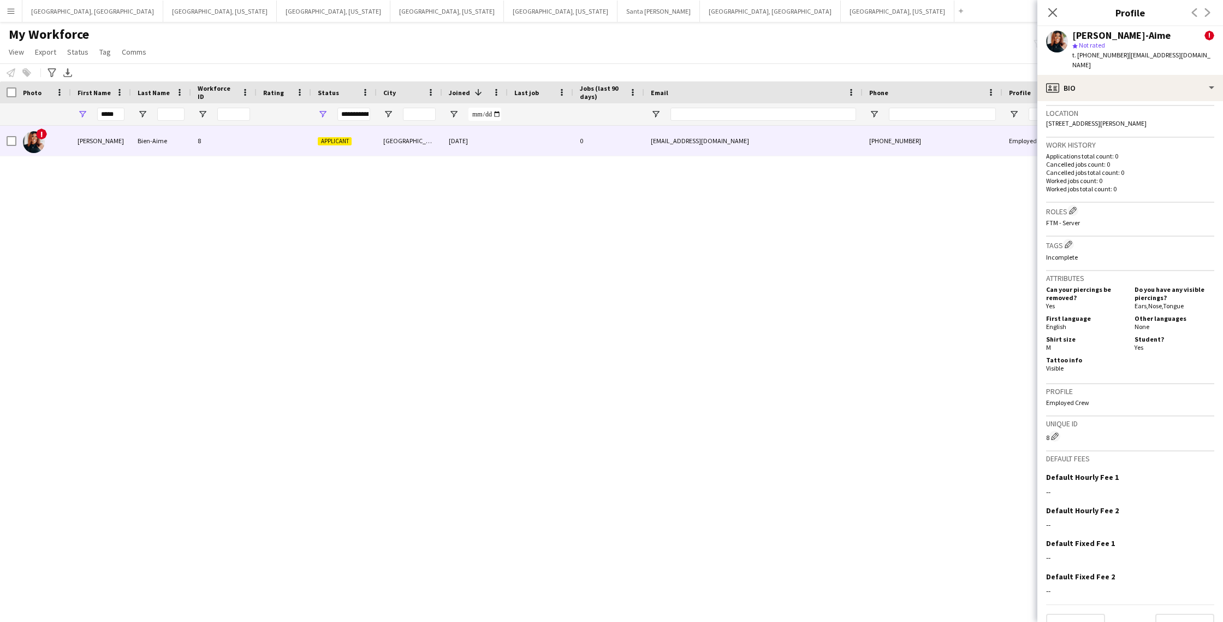
scroll to position [382, 0]
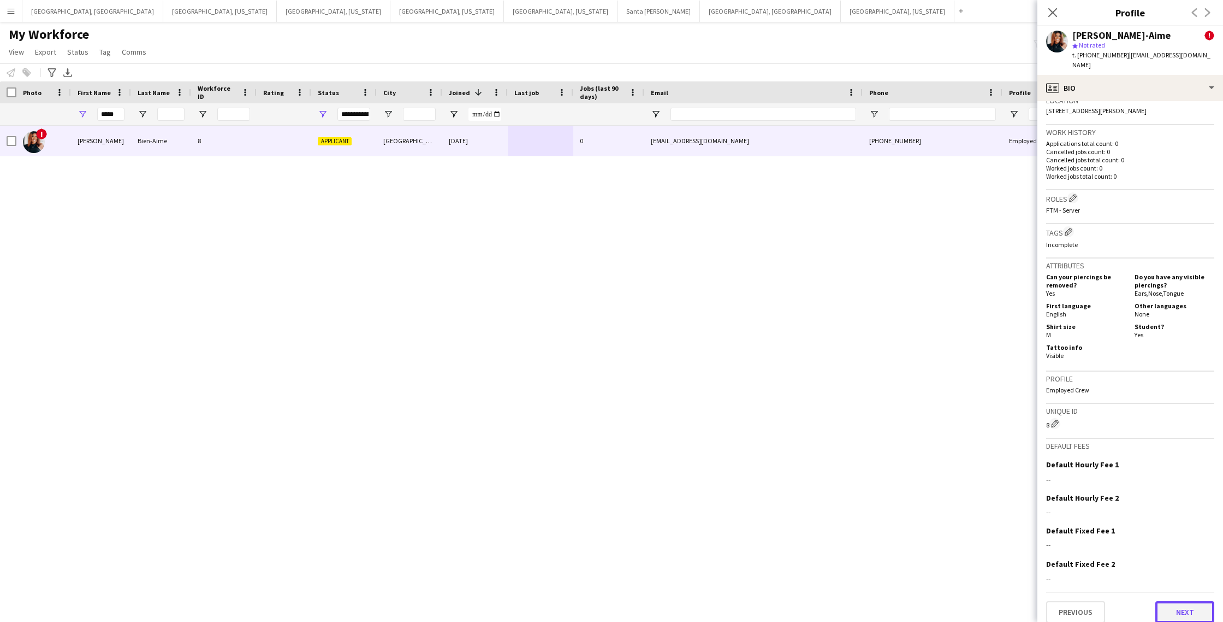
click at [1170, 602] on button "Next" at bounding box center [1185, 612] width 59 height 22
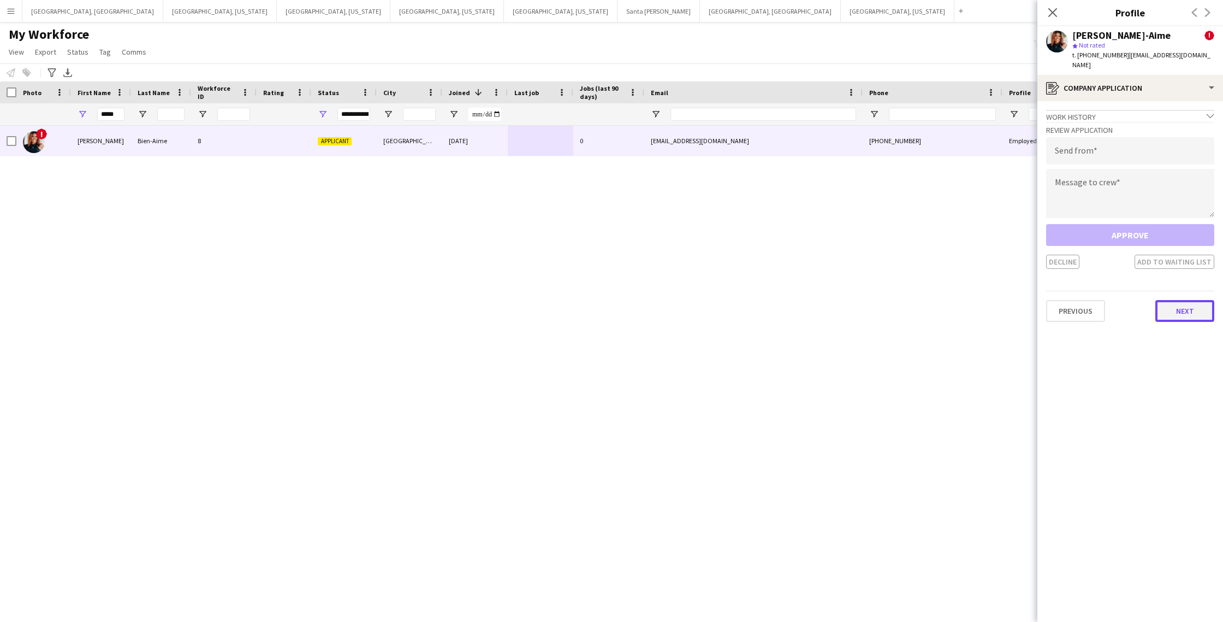
click at [1167, 302] on button "Next" at bounding box center [1185, 311] width 59 height 22
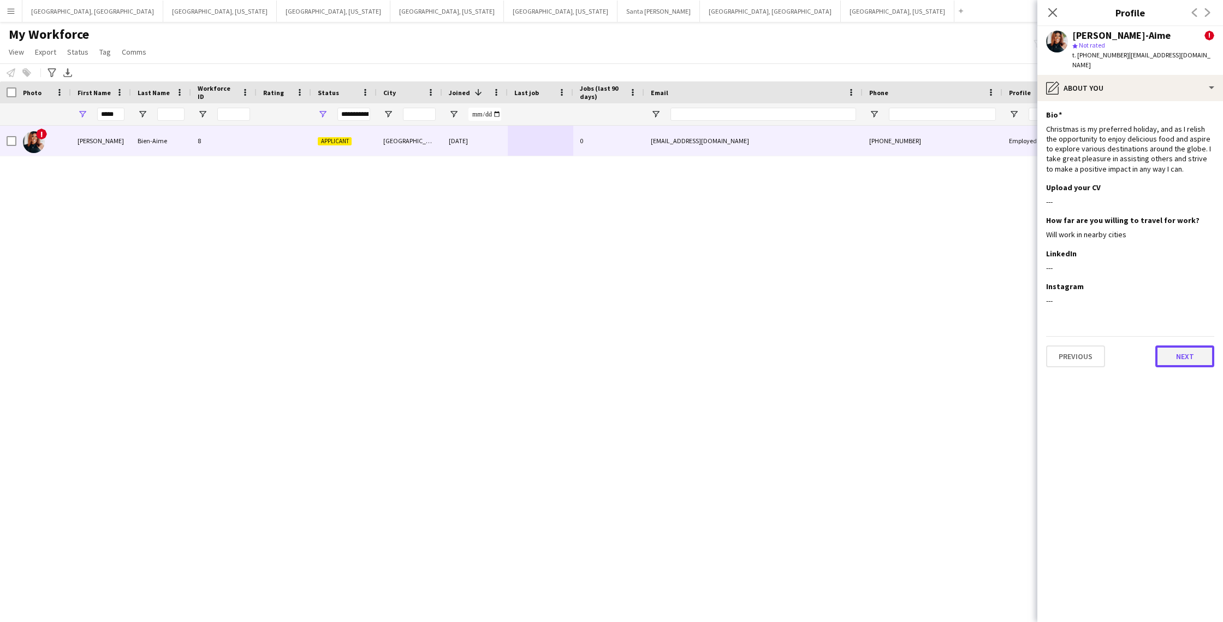
click at [1183, 345] on button "Next" at bounding box center [1185, 356] width 59 height 22
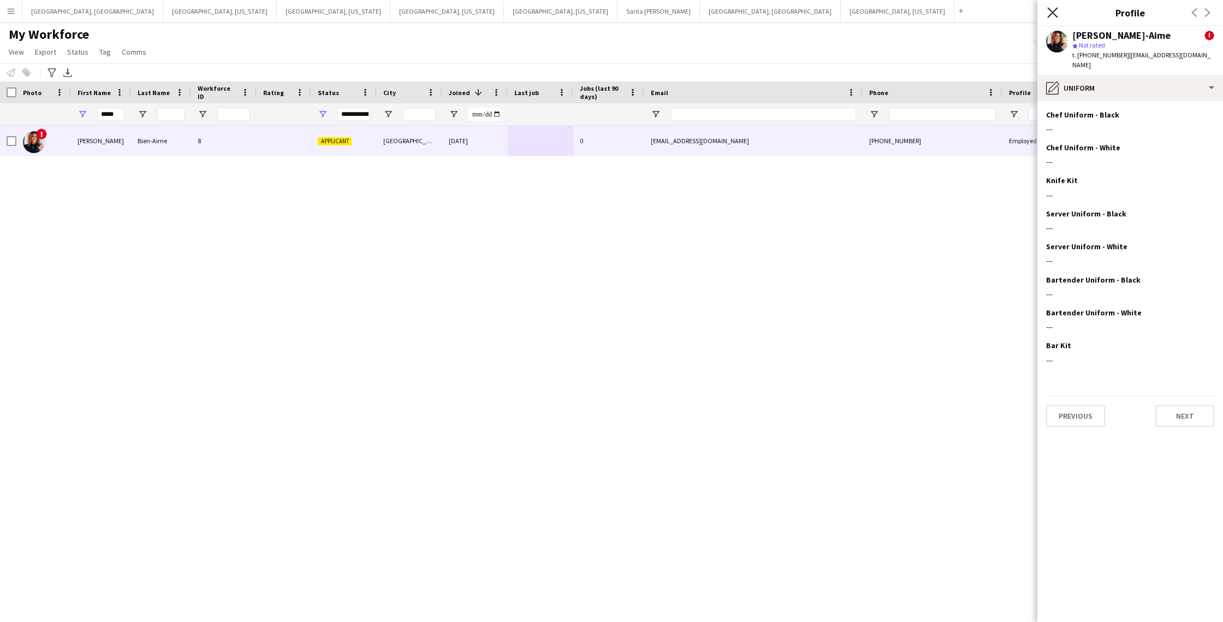
click at [1058, 13] on icon "Close pop-in" at bounding box center [1053, 12] width 10 height 10
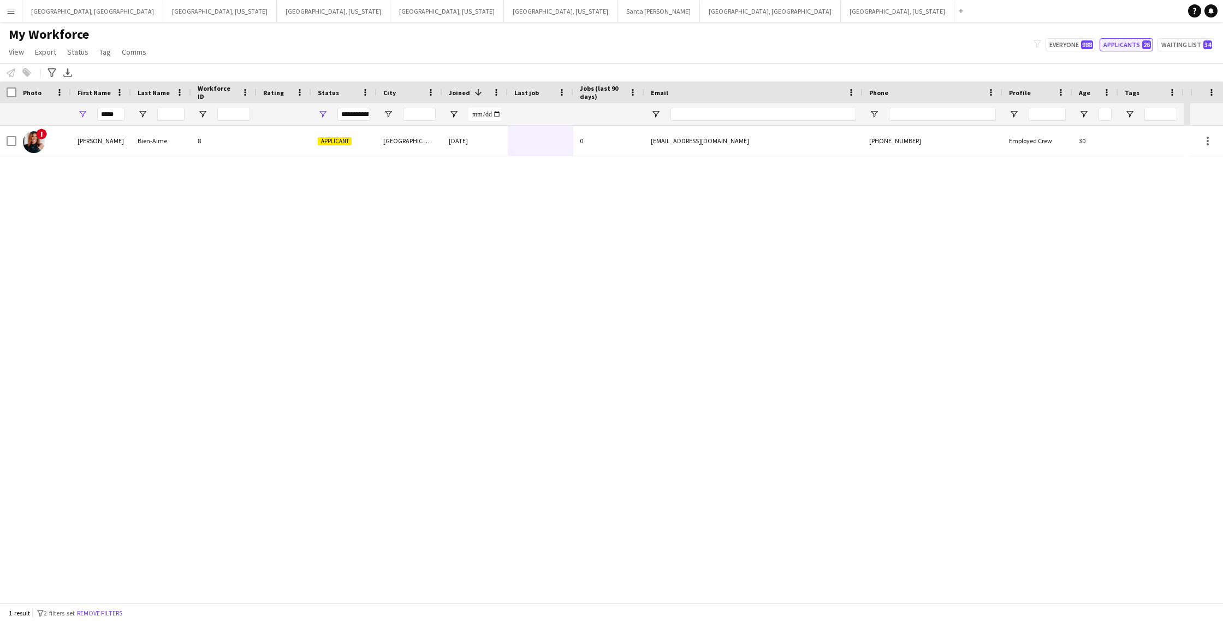
click at [1126, 50] on button "Applicants 26" at bounding box center [1127, 44] width 54 height 13
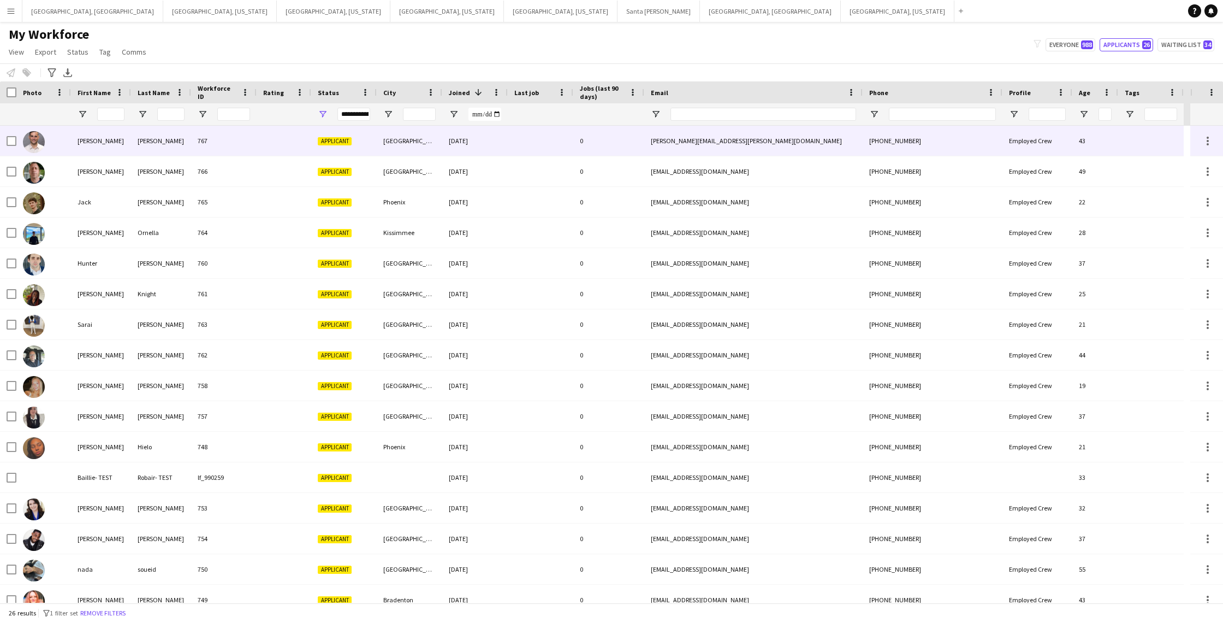
click at [193, 143] on div "767" at bounding box center [224, 141] width 66 height 30
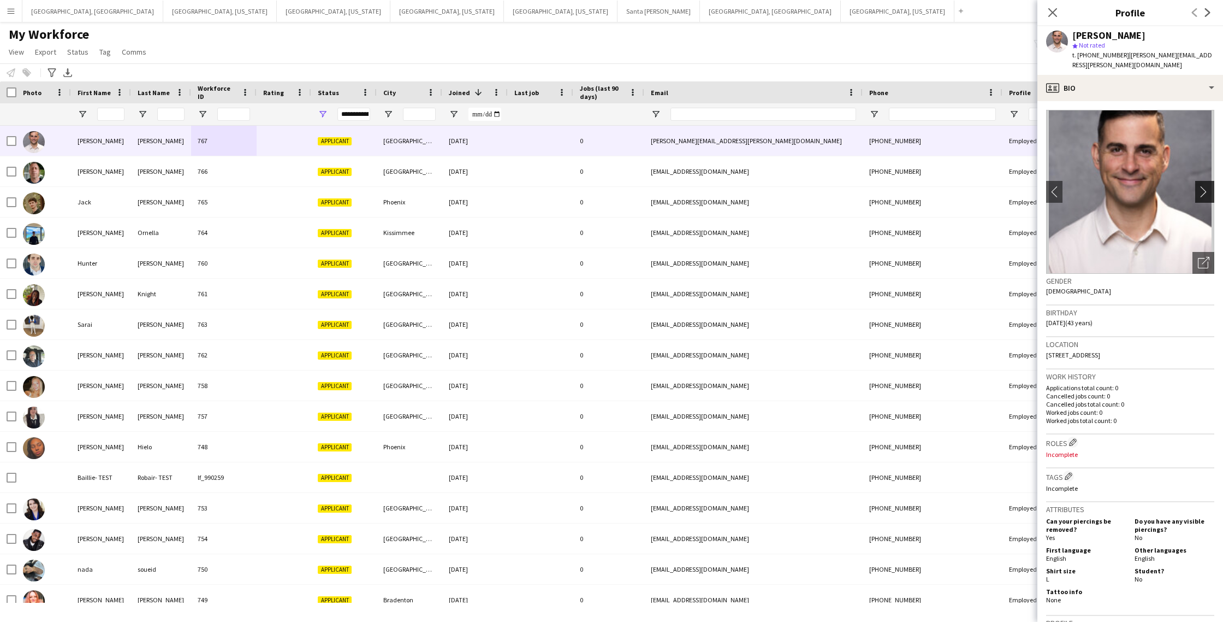
click at [1209, 186] on app-icon "chevron-right" at bounding box center [1206, 191] width 17 height 11
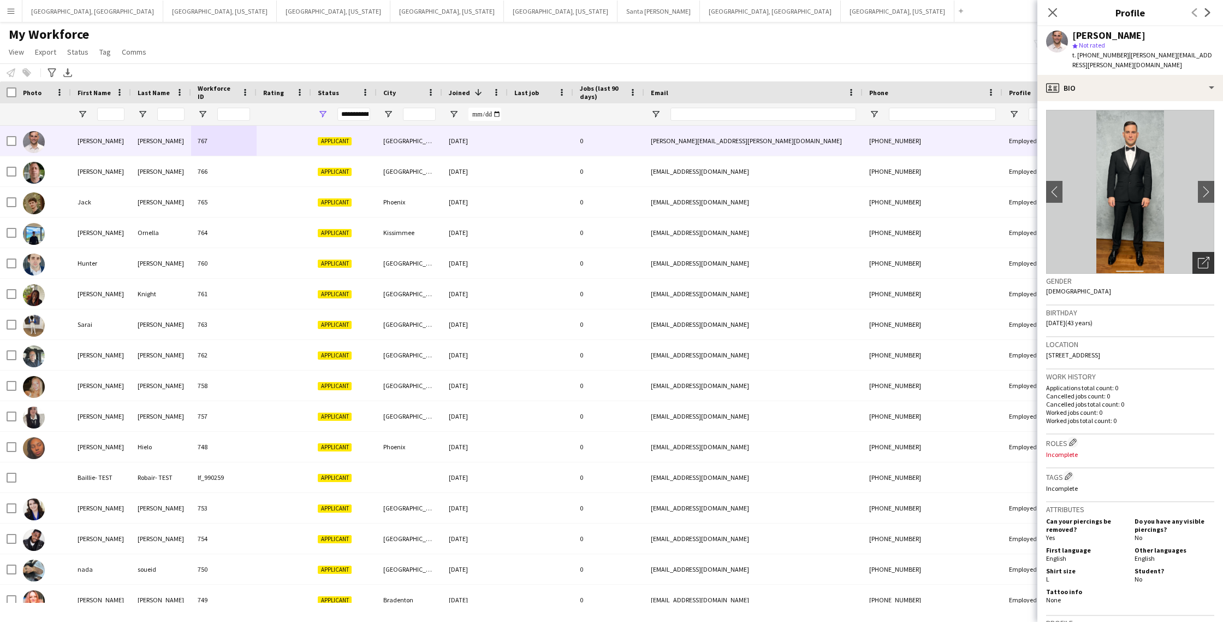
click at [1200, 257] on icon "Open photos pop-in" at bounding box center [1203, 262] width 11 height 11
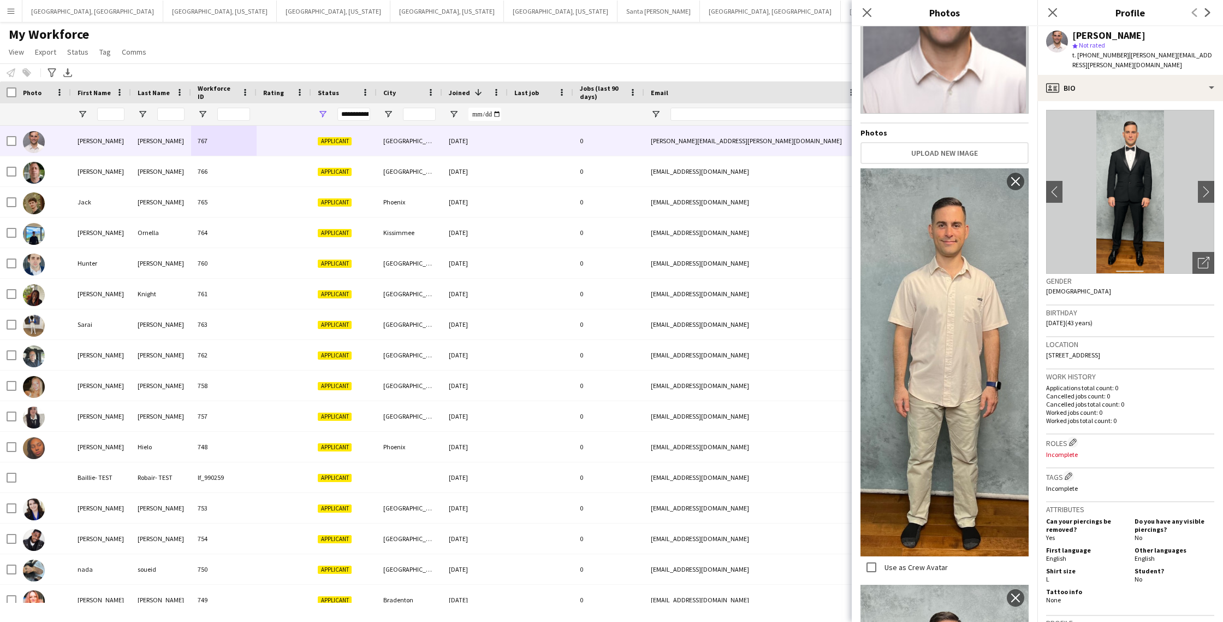
scroll to position [0, 0]
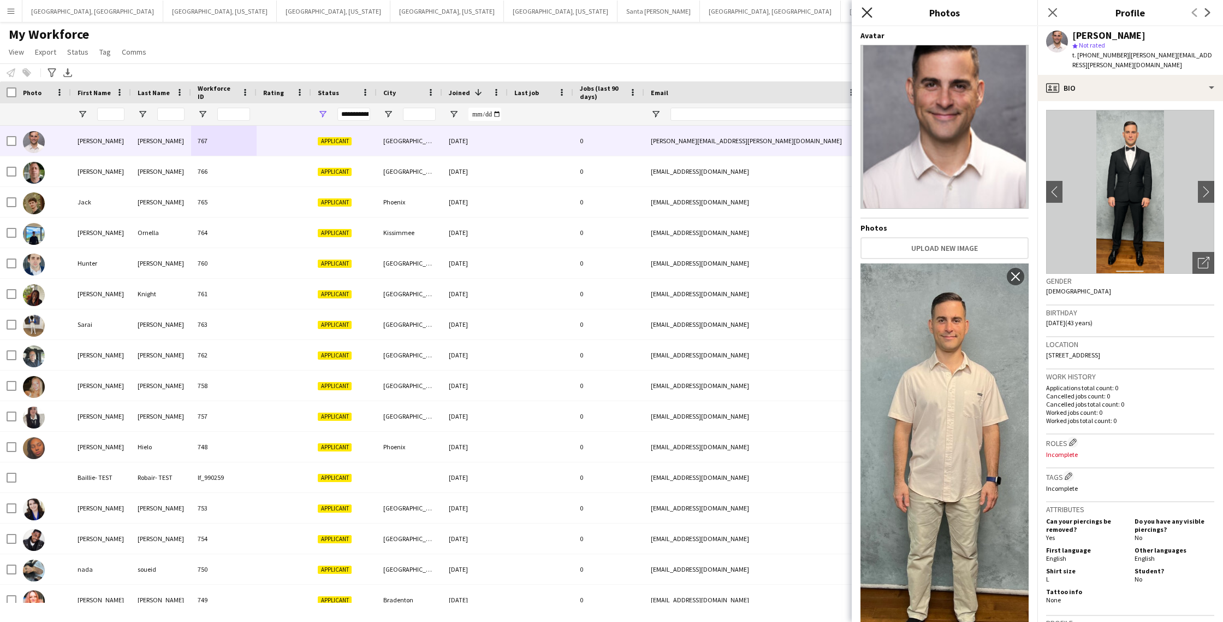
click at [865, 13] on icon "Close pop-in" at bounding box center [867, 12] width 10 height 10
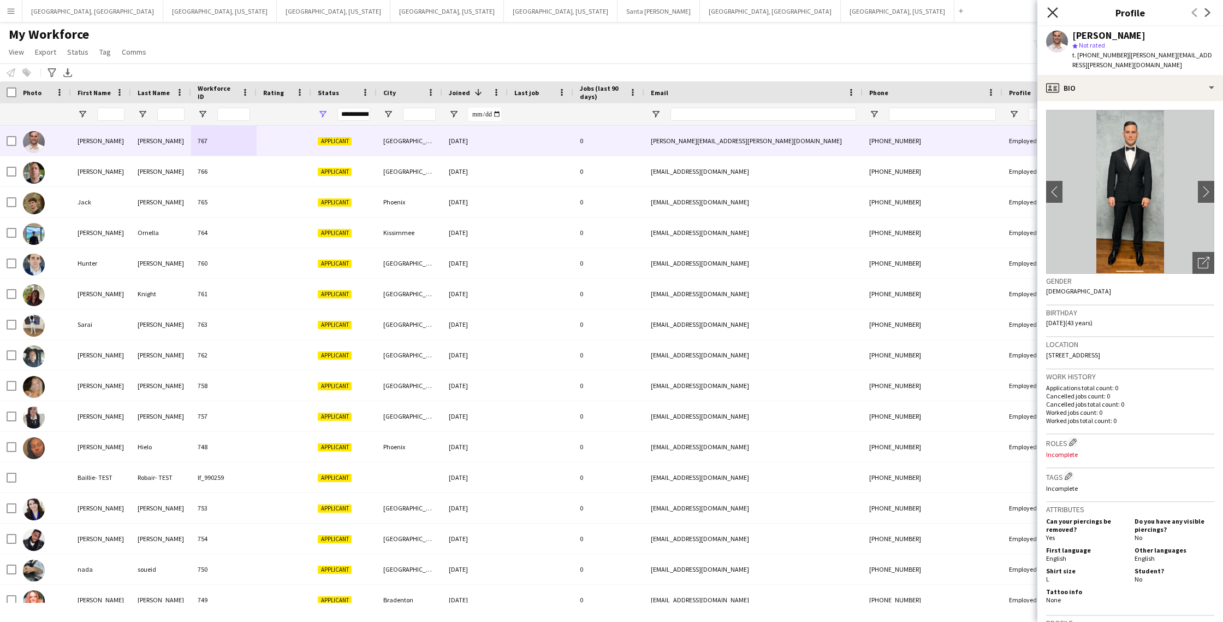
click at [1055, 14] on icon at bounding box center [1053, 12] width 10 height 10
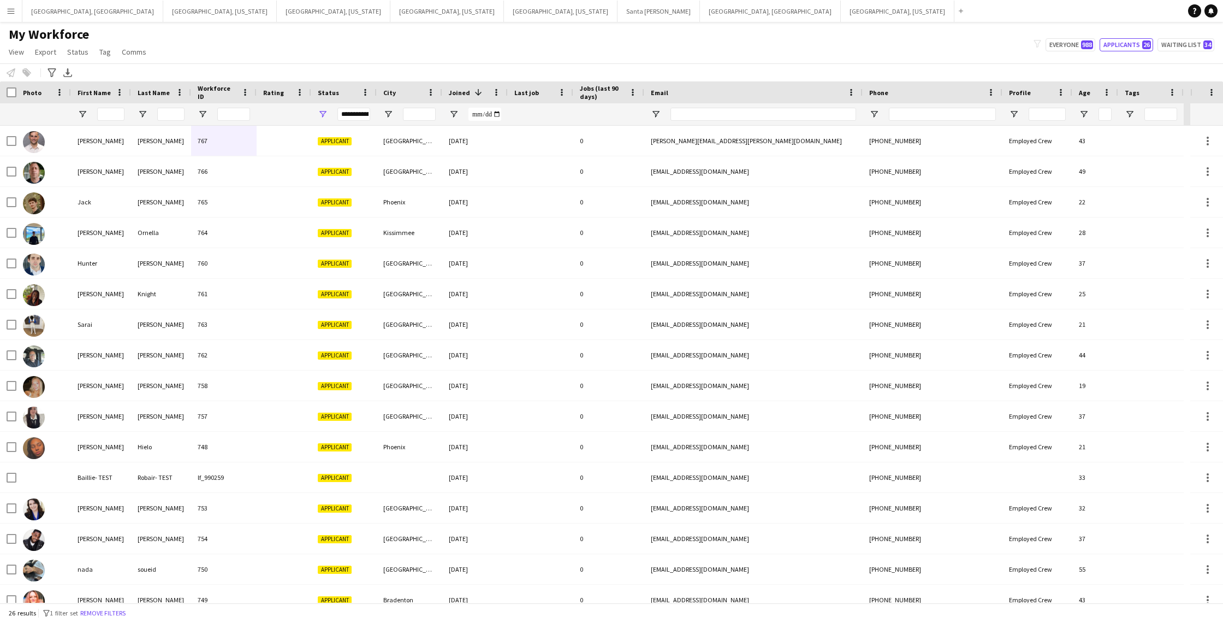
click at [10, 12] on app-icon "Menu" at bounding box center [11, 11] width 9 height 9
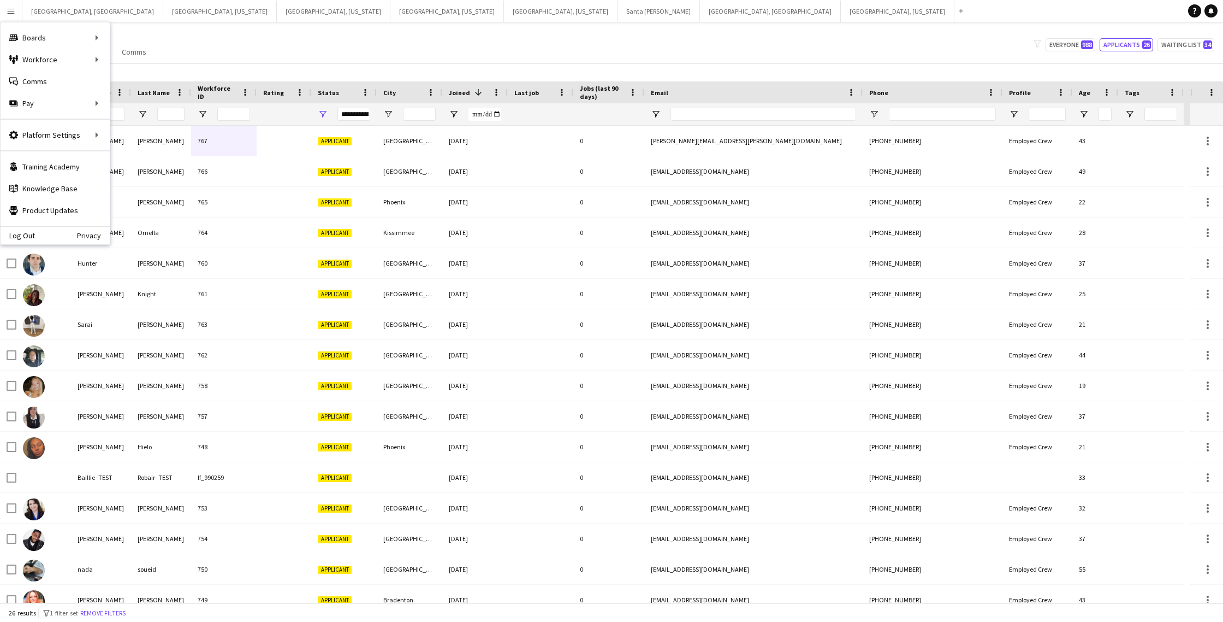
click at [636, 36] on div "My Workforce View Views Default view New view Update view Delete view Edit name…" at bounding box center [611, 44] width 1223 height 37
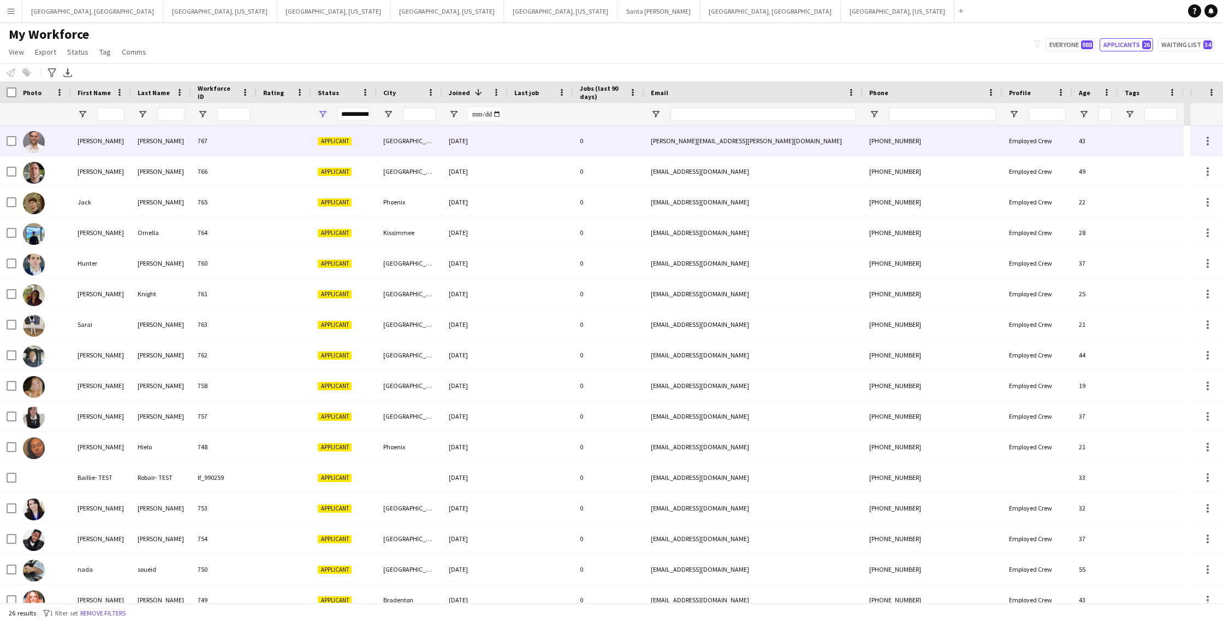
click at [766, 149] on div "[PERSON_NAME][EMAIL_ADDRESS][PERSON_NAME][DOMAIN_NAME]" at bounding box center [753, 141] width 218 height 30
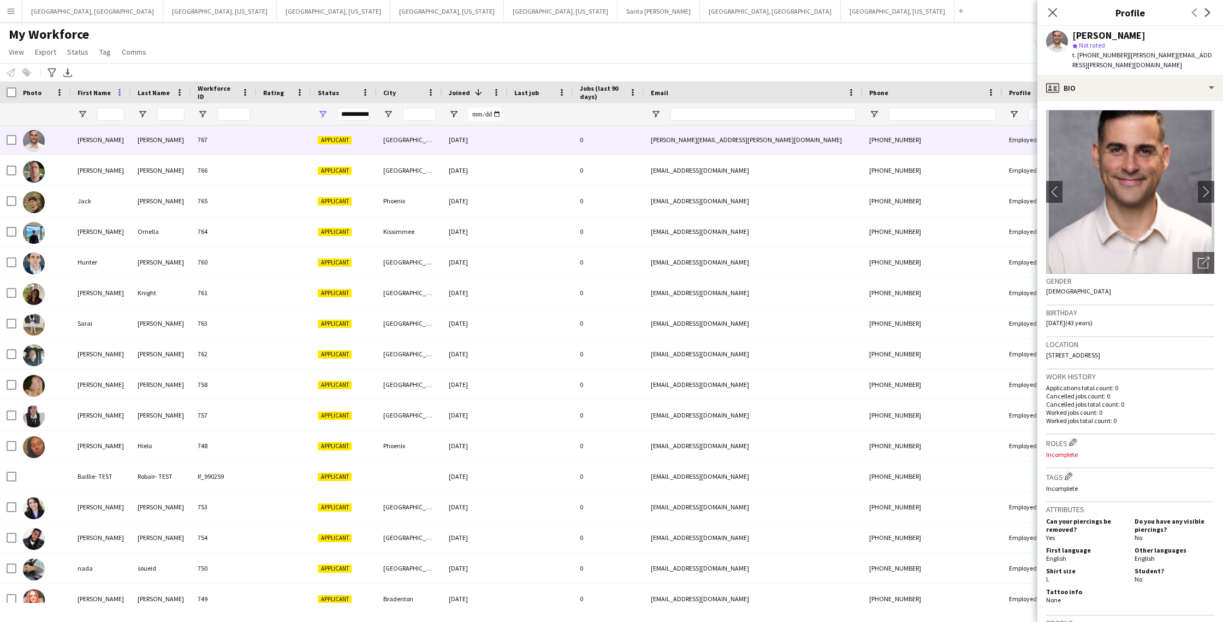
click at [120, 92] on span at bounding box center [120, 92] width 10 height 10
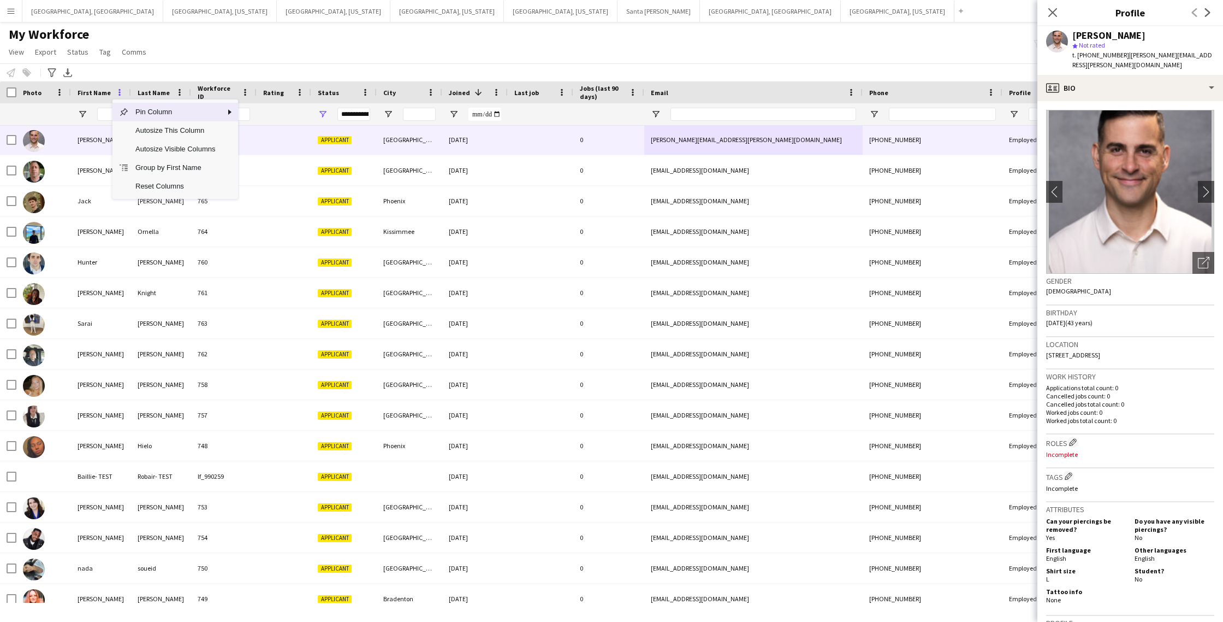
click at [120, 92] on span at bounding box center [120, 92] width 10 height 10
click at [188, 61] on div "My Workforce View Views Default view New view Update view Delete view Edit name…" at bounding box center [611, 44] width 1223 height 37
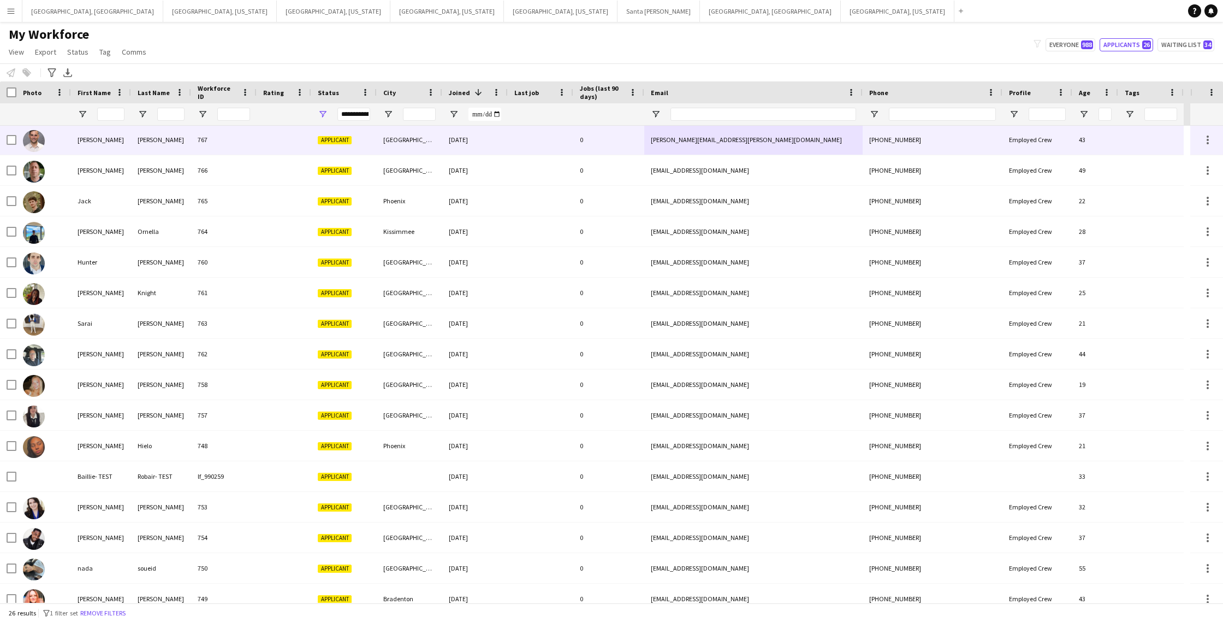
click at [528, 146] on div at bounding box center [541, 140] width 66 height 30
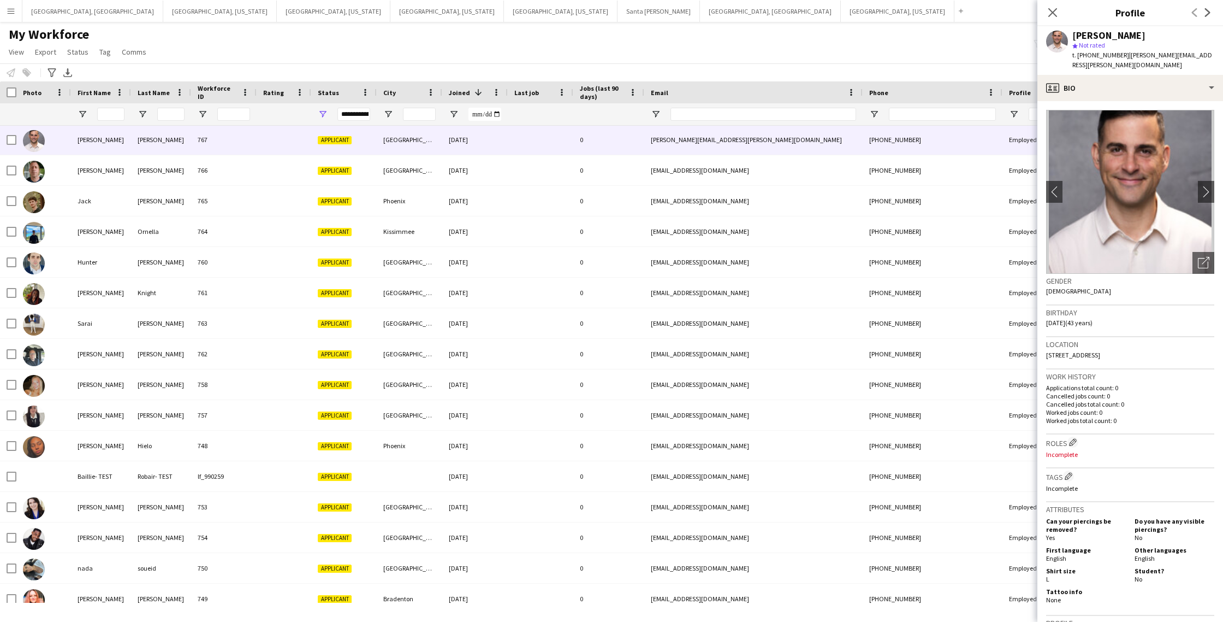
scroll to position [244, 0]
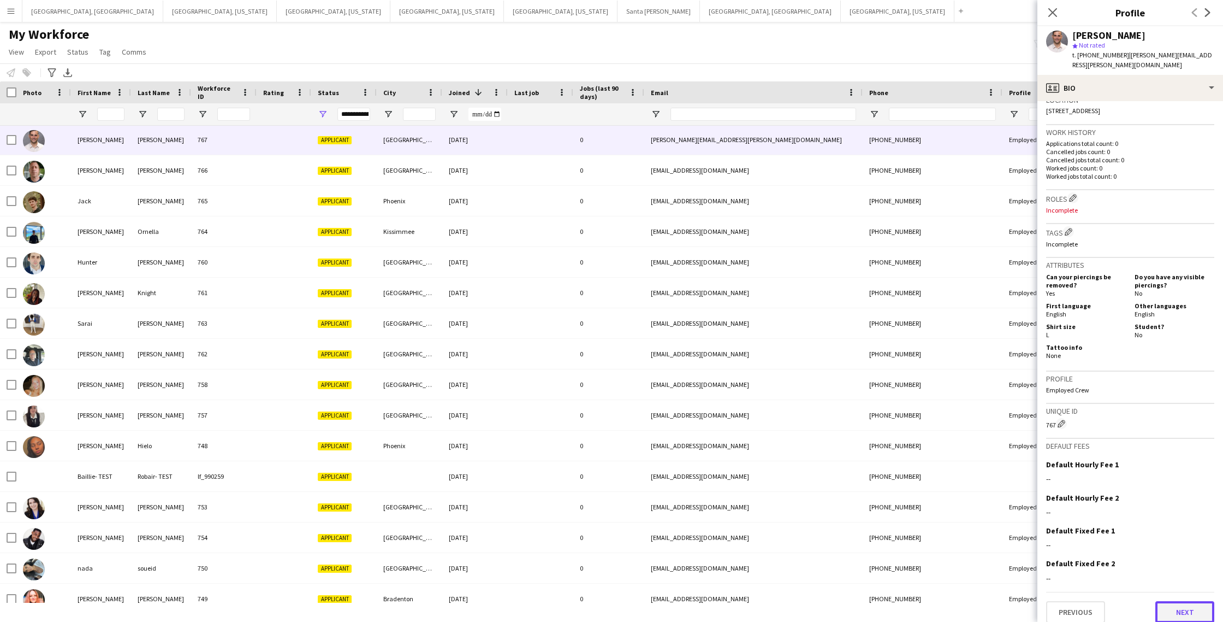
click at [1180, 602] on button "Next" at bounding box center [1185, 612] width 59 height 22
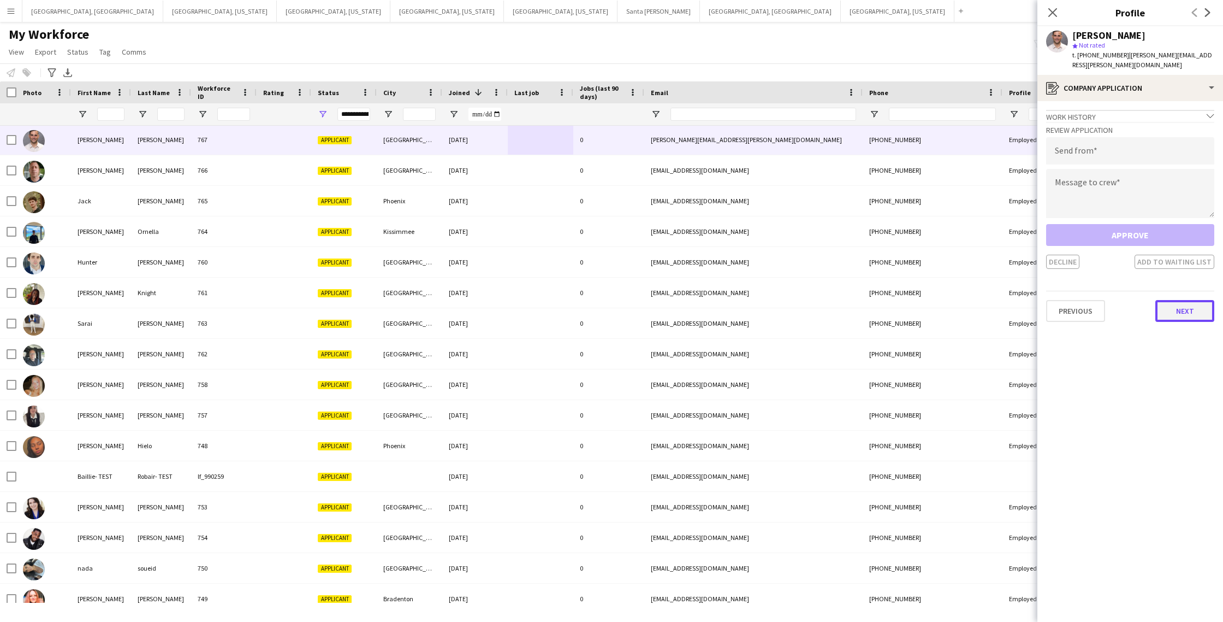
click at [1187, 303] on button "Next" at bounding box center [1185, 311] width 59 height 22
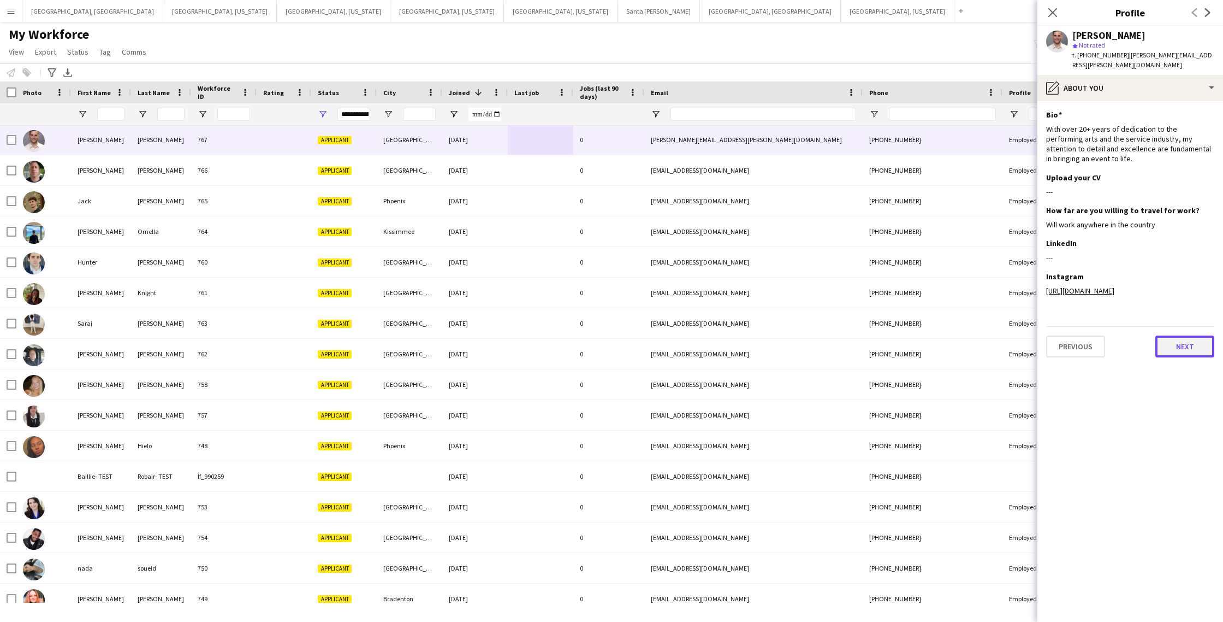
click at [1180, 336] on button "Next" at bounding box center [1185, 346] width 59 height 22
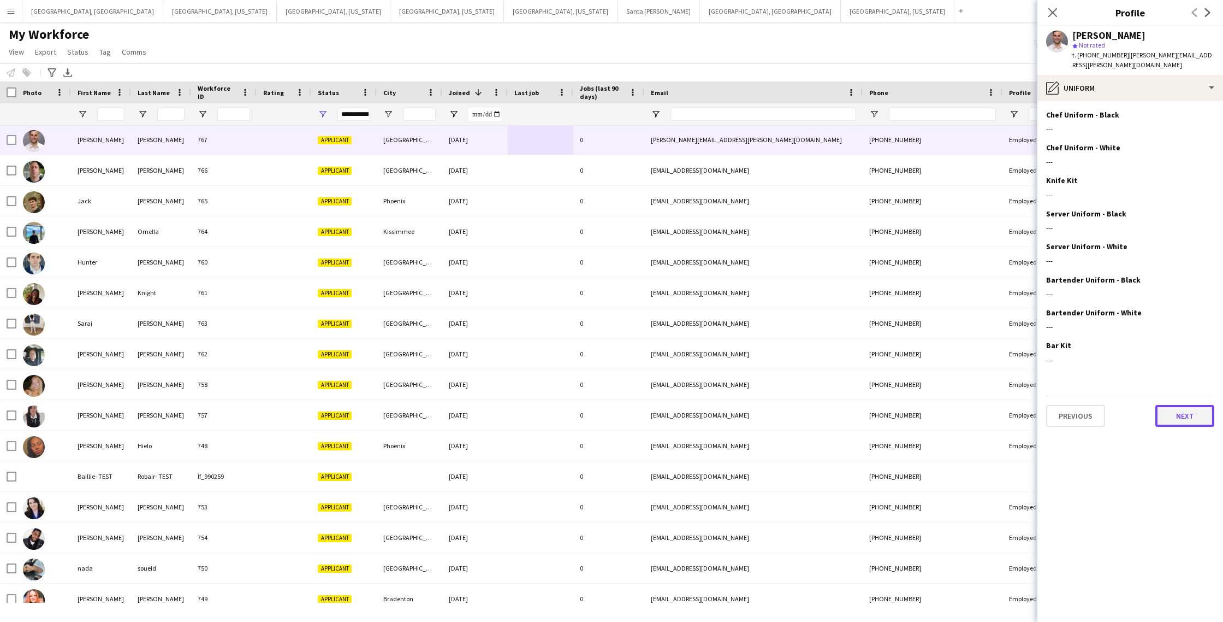
click at [1182, 410] on button "Next" at bounding box center [1185, 416] width 59 height 22
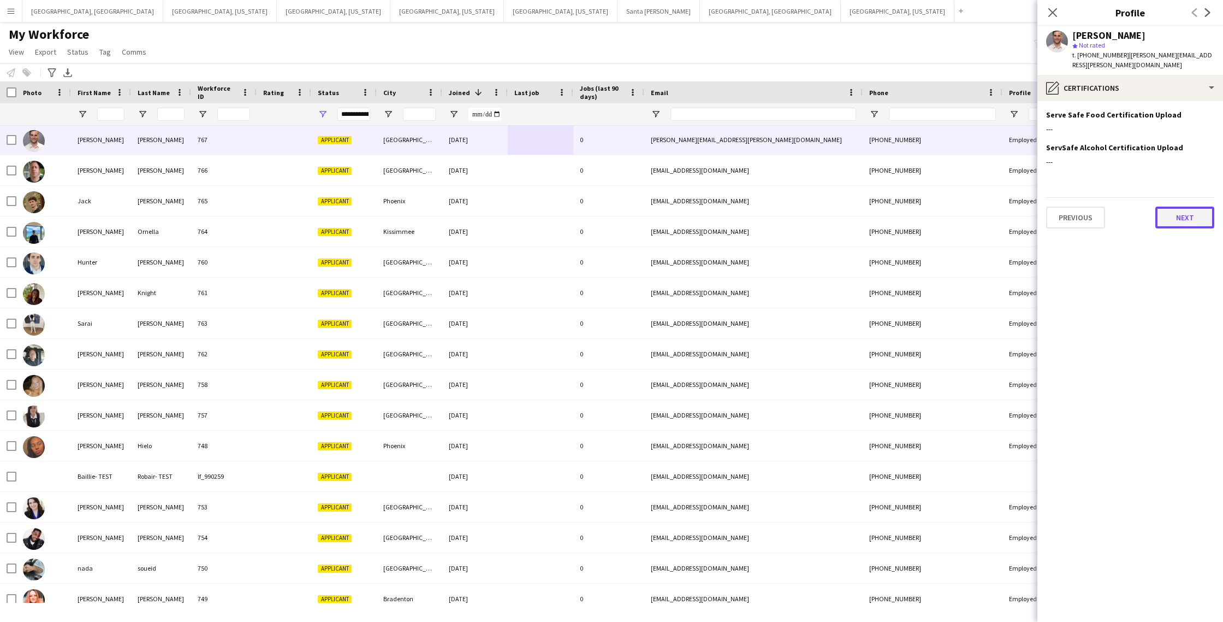
click at [1187, 209] on button "Next" at bounding box center [1185, 217] width 59 height 22
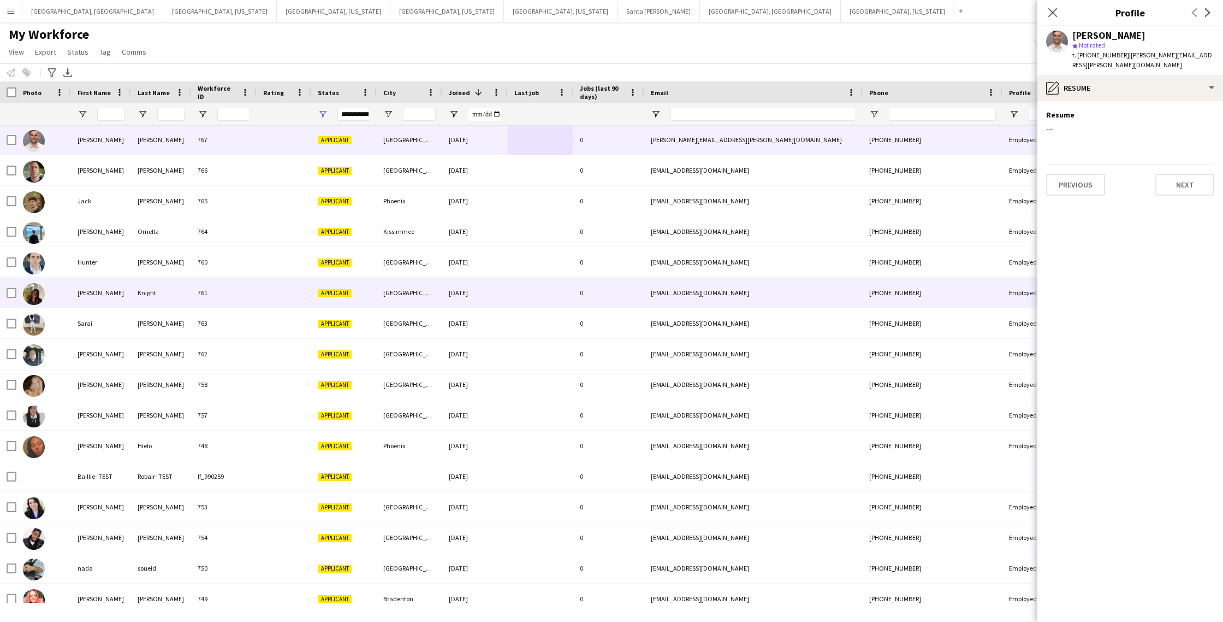
click at [599, 300] on div "0" at bounding box center [608, 292] width 71 height 30
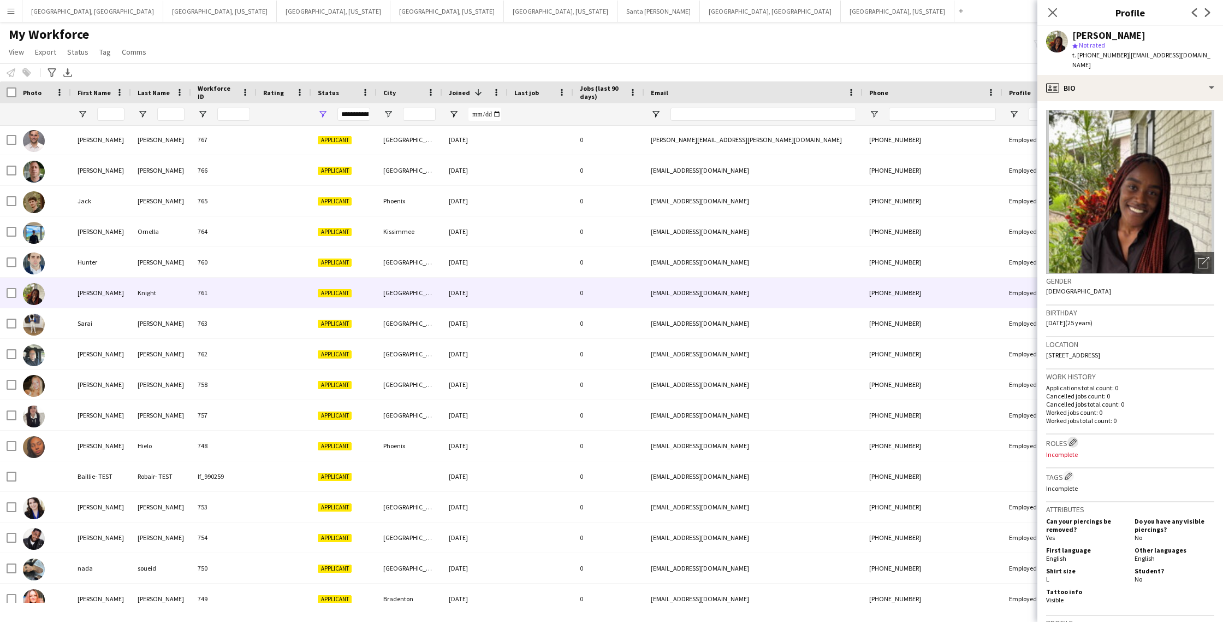
click at [1072, 438] on app-icon "Edit crew company roles" at bounding box center [1073, 442] width 8 height 8
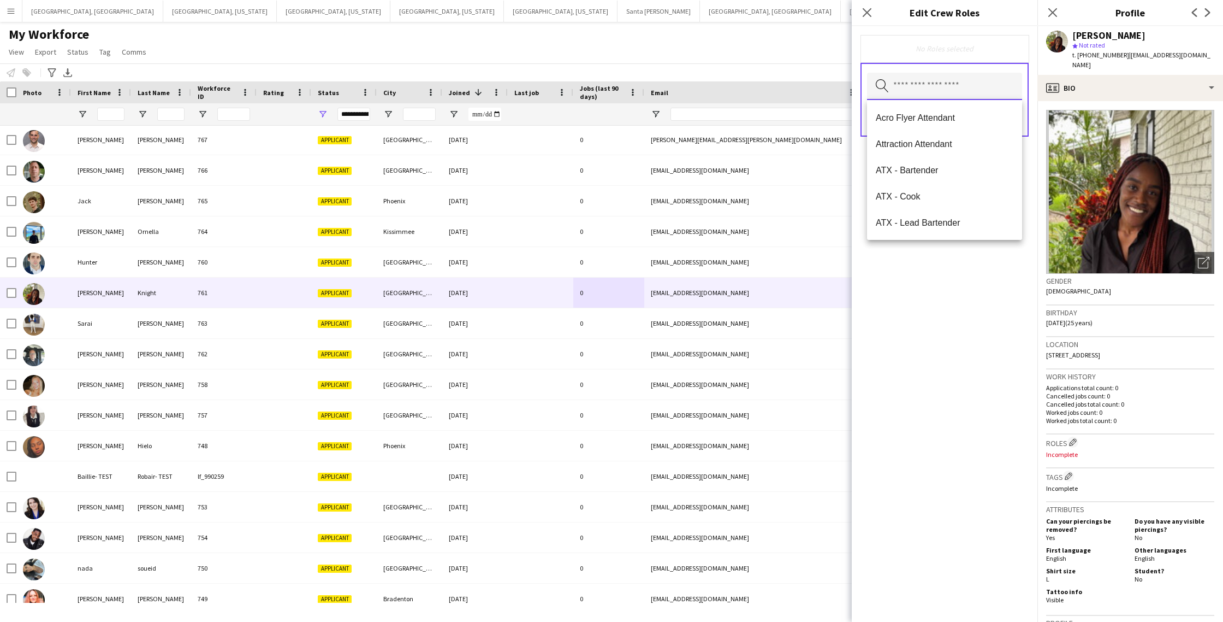
click at [938, 88] on input "text" at bounding box center [944, 86] width 155 height 27
click at [953, 202] on span "SPB - Server" at bounding box center [945, 202] width 138 height 10
click at [997, 57] on div "SPB - Server Remove" at bounding box center [945, 49] width 168 height 28
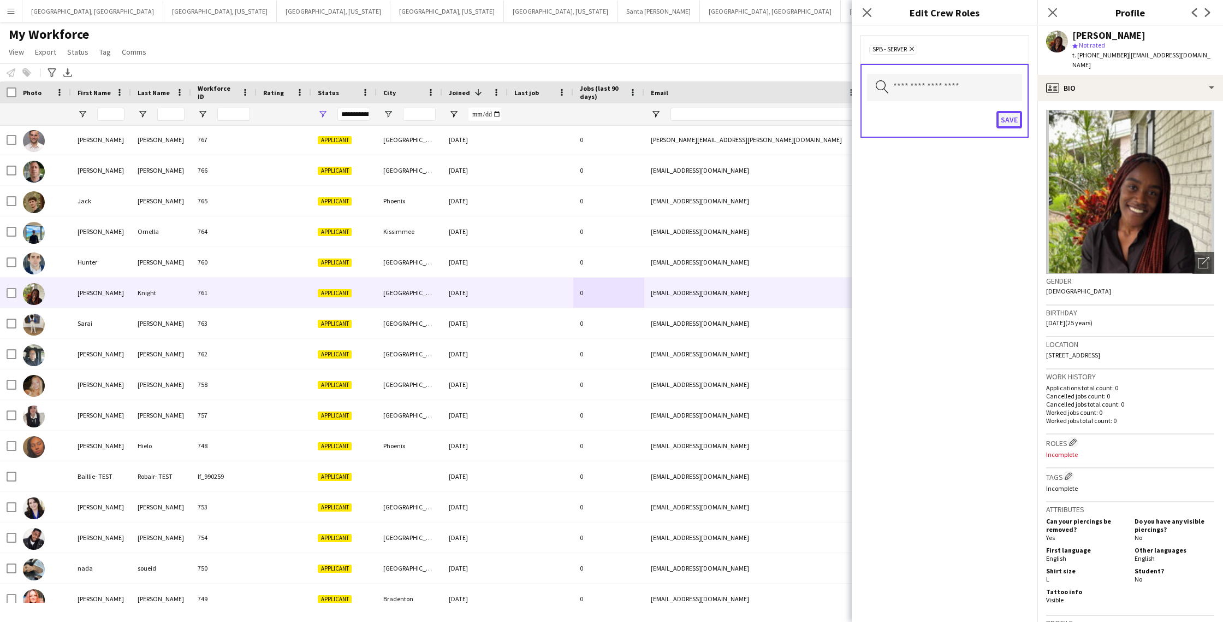
click at [1008, 119] on button "Save" at bounding box center [1010, 119] width 26 height 17
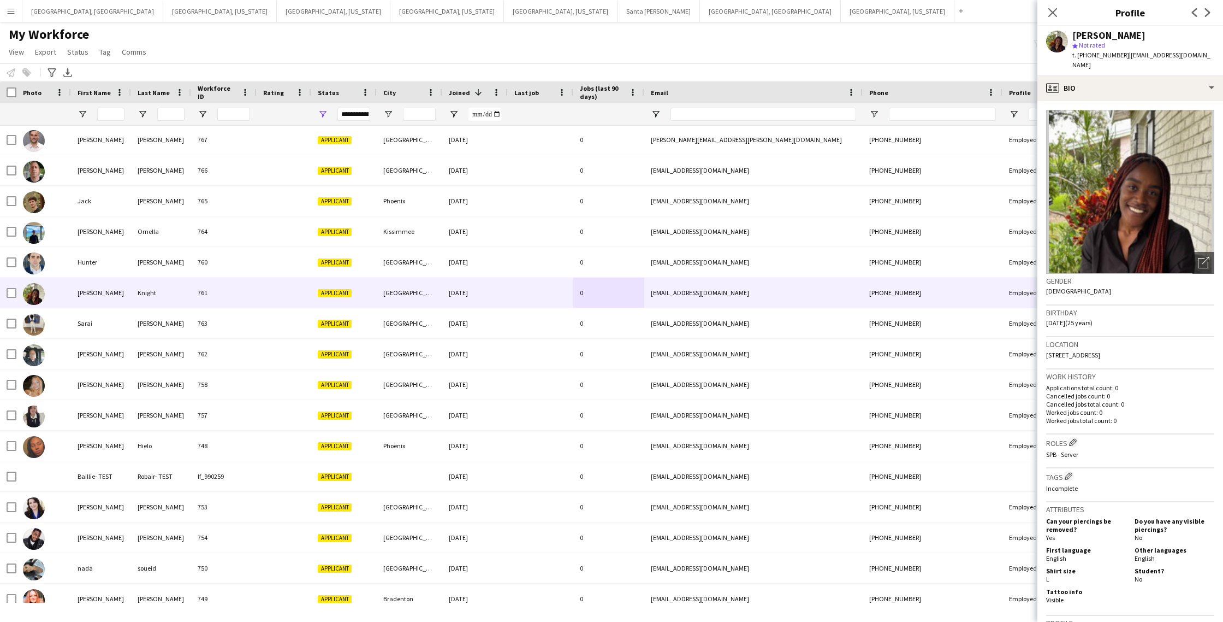
scroll to position [244, 0]
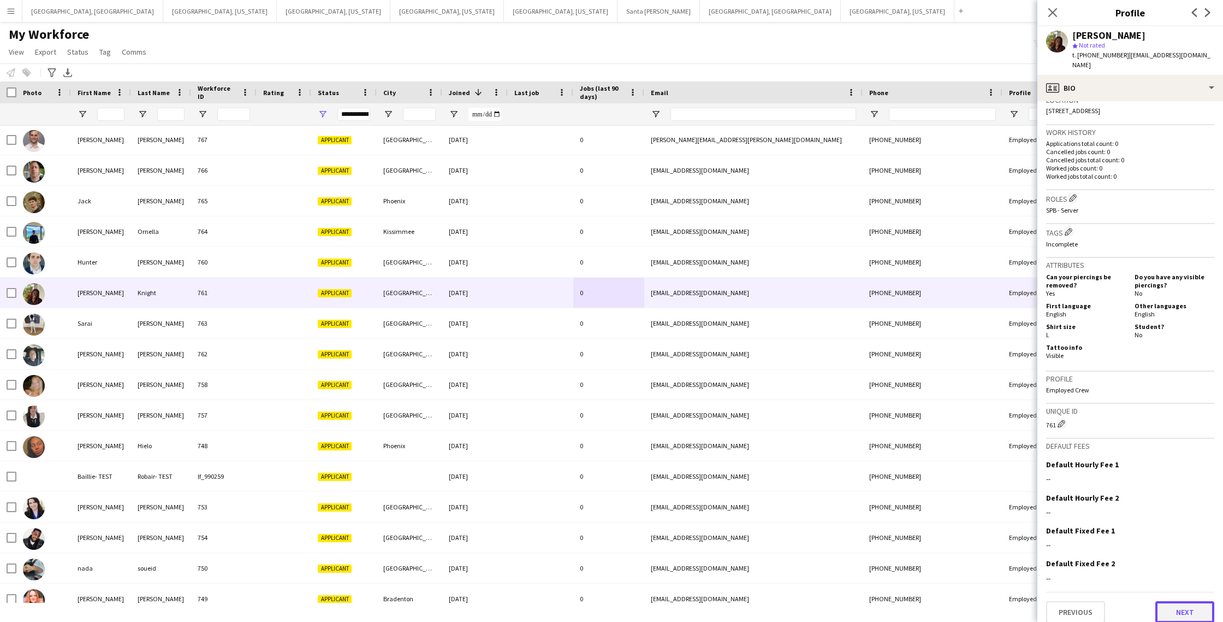
click at [1189, 605] on button "Next" at bounding box center [1185, 612] width 59 height 22
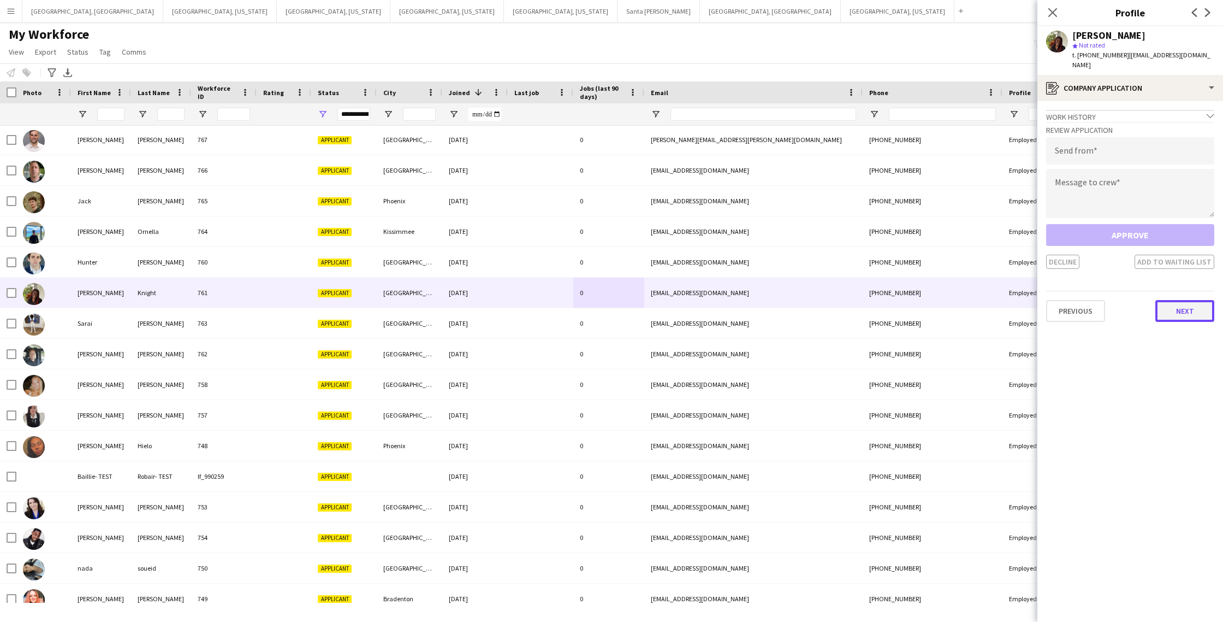
click at [1194, 300] on button "Next" at bounding box center [1185, 311] width 59 height 22
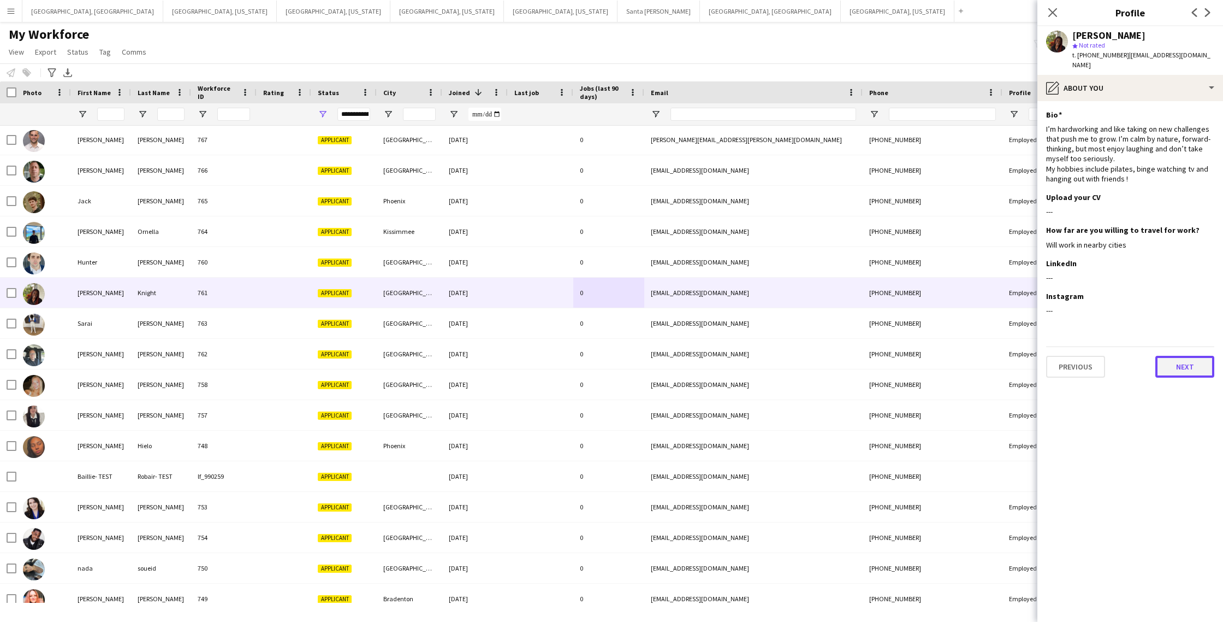
click at [1185, 356] on button "Next" at bounding box center [1185, 367] width 59 height 22
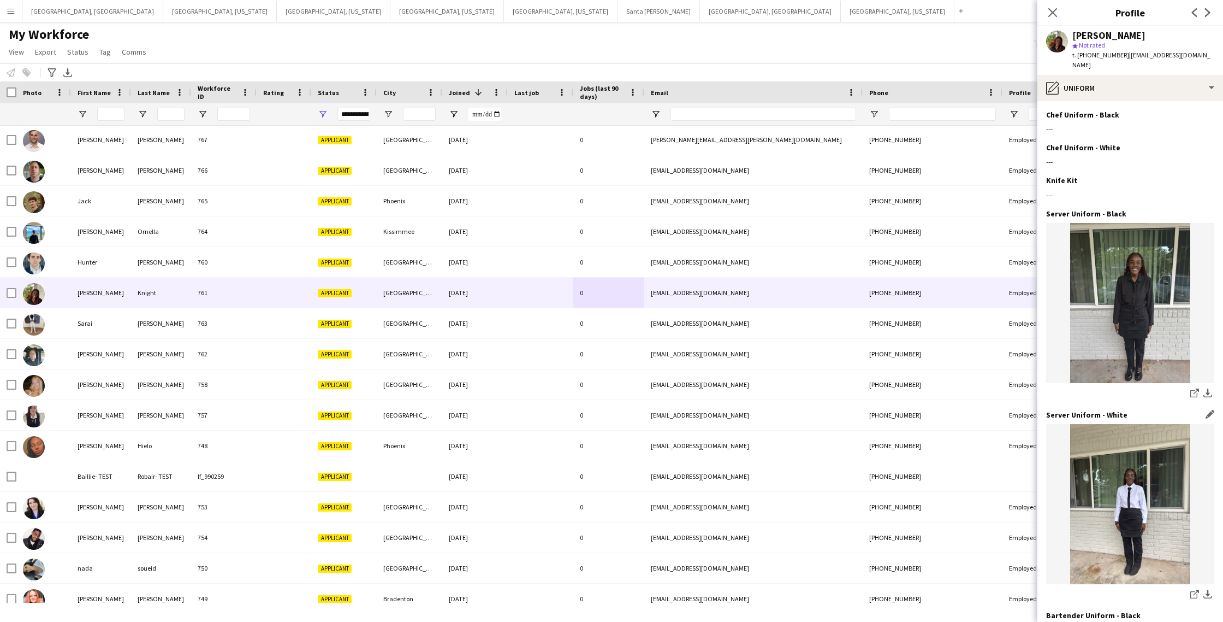
scroll to position [139, 0]
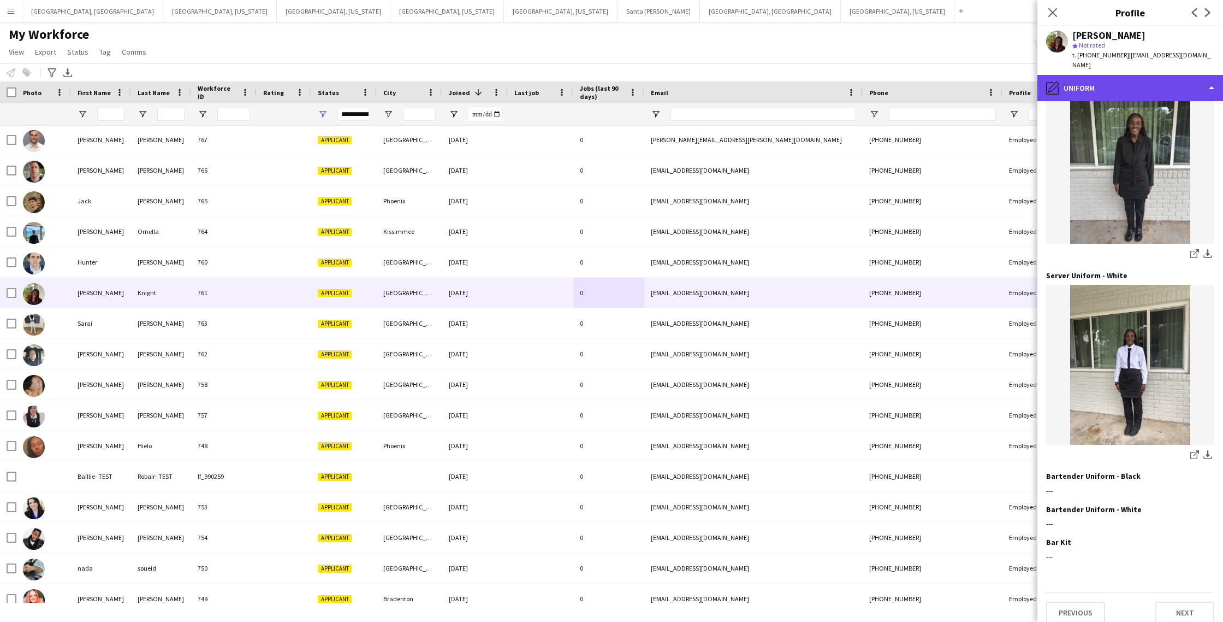
click at [1214, 75] on div "pencil4 Uniform" at bounding box center [1131, 88] width 186 height 26
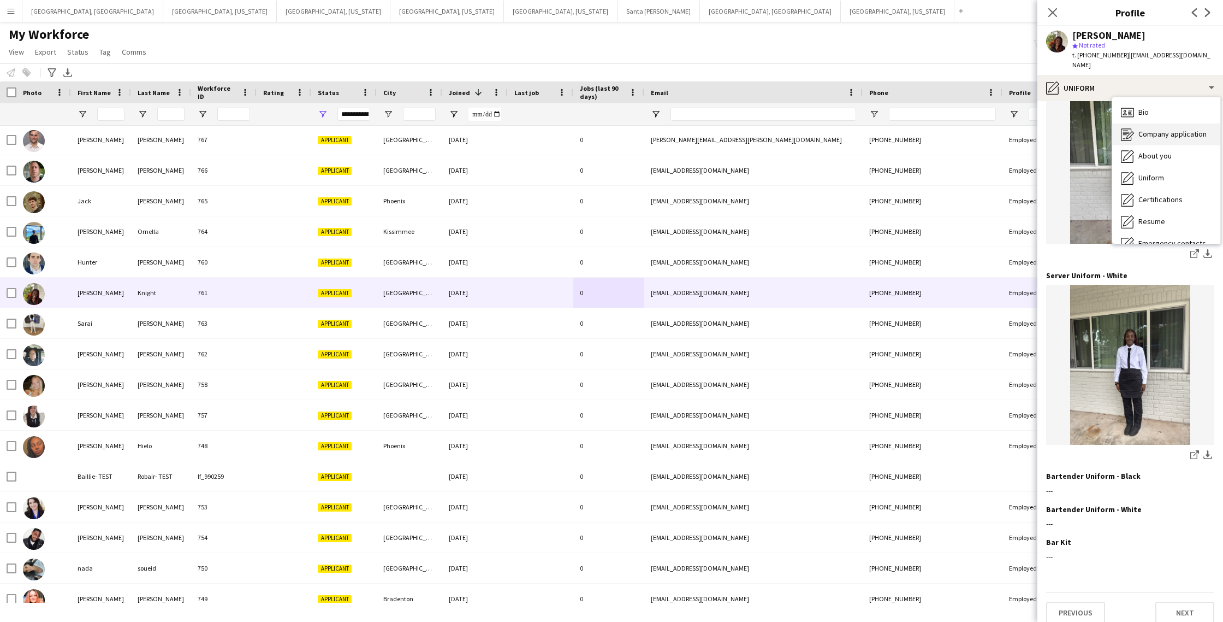
click at [1167, 129] on span "Company application" at bounding box center [1173, 134] width 68 height 10
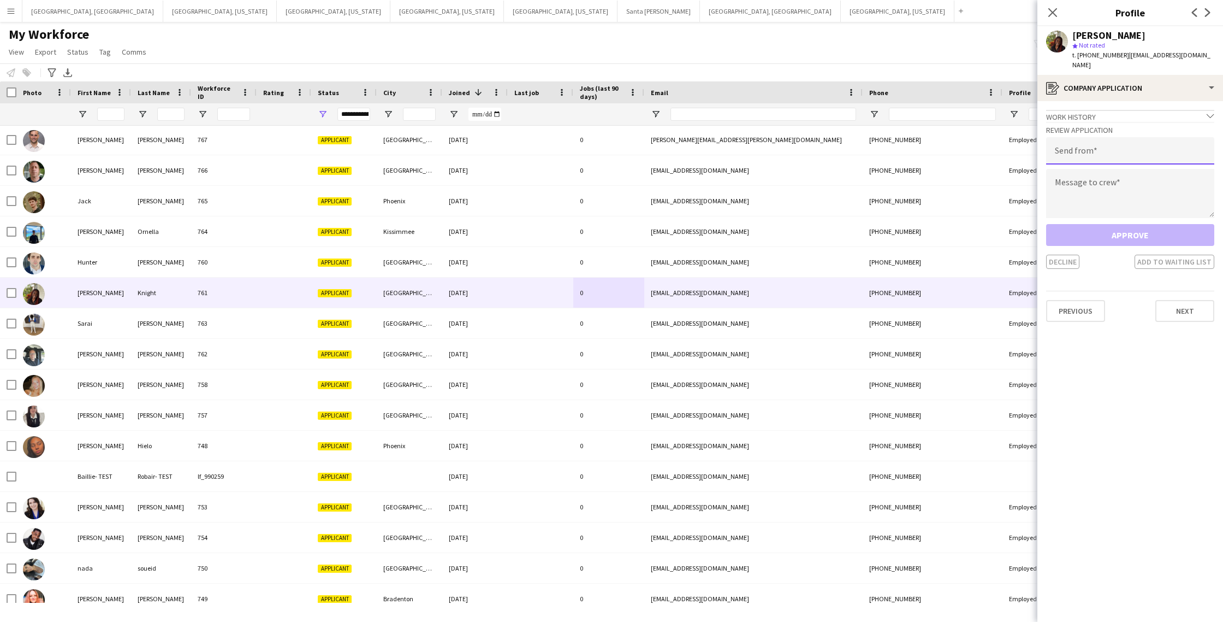
click at [1123, 138] on input "email" at bounding box center [1130, 150] width 168 height 27
type input "**********"
click at [1099, 180] on textarea at bounding box center [1130, 193] width 168 height 49
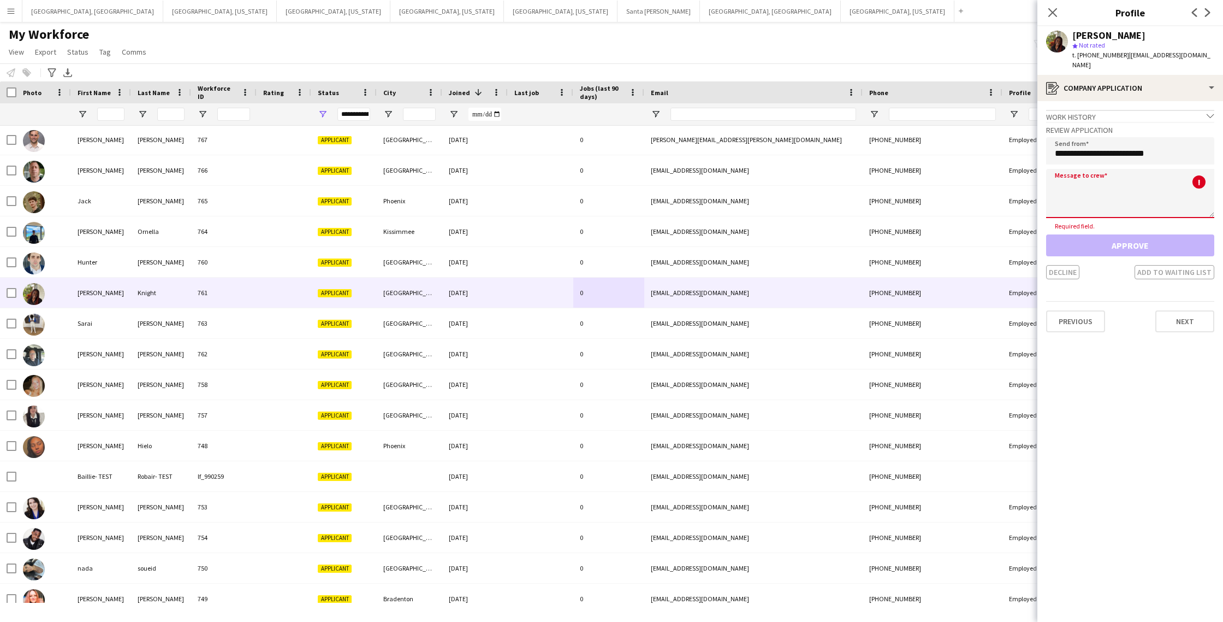
paste textarea "**********"
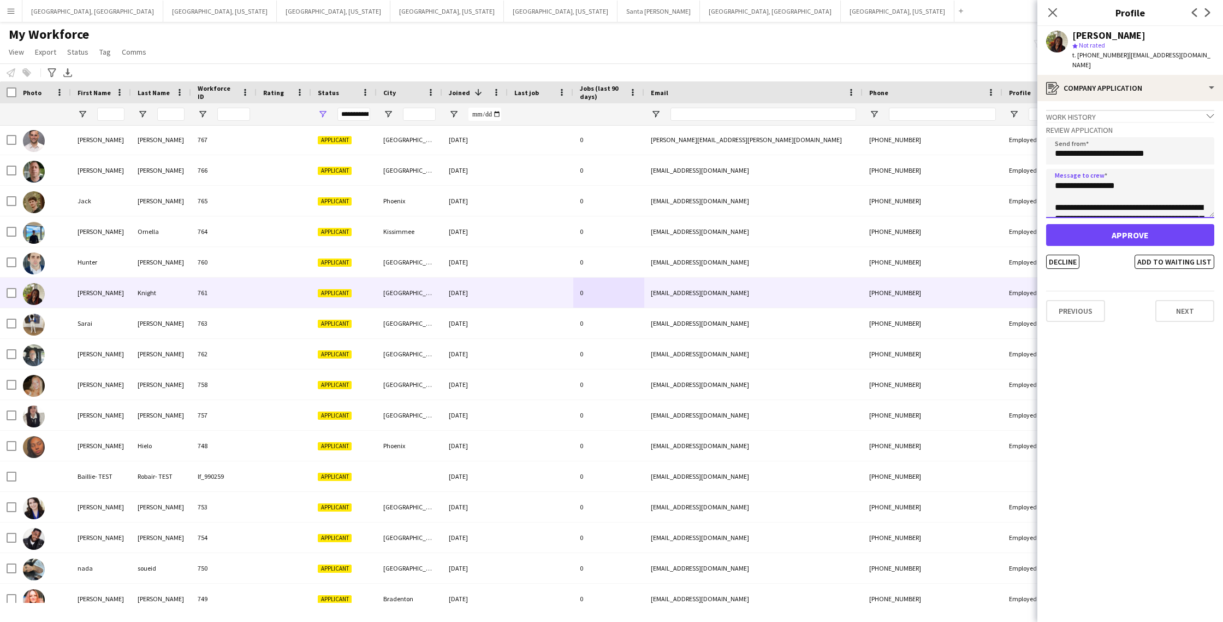
scroll to position [223, 0]
type textarea "**********"
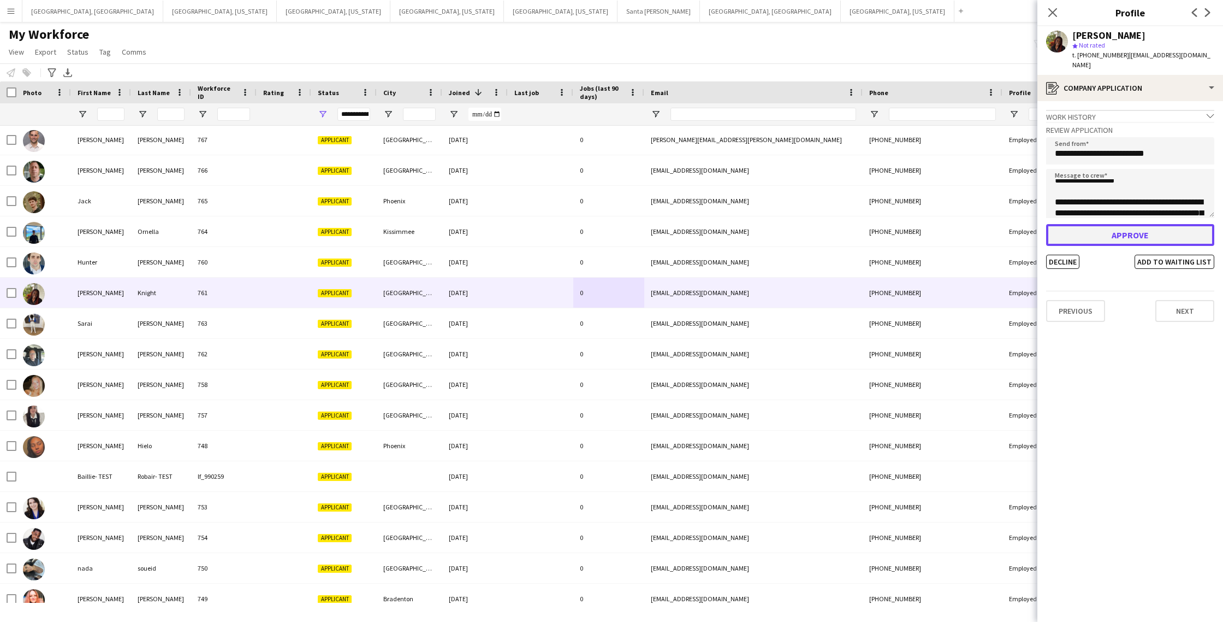
click at [1125, 227] on button "Approve" at bounding box center [1130, 235] width 168 height 22
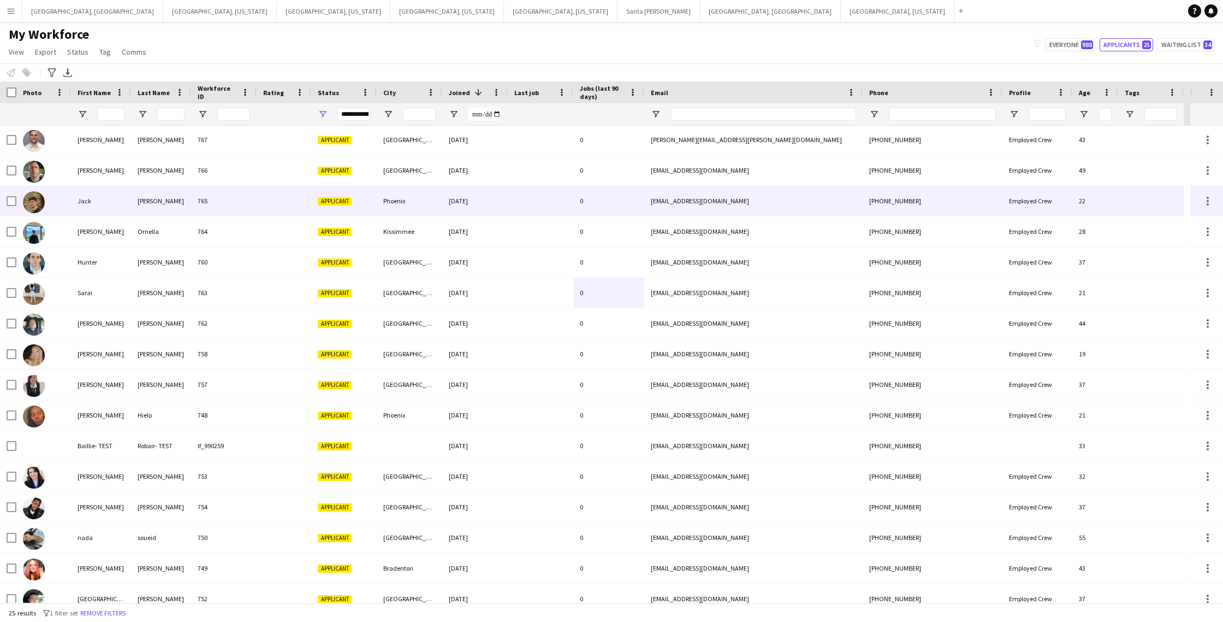
scroll to position [0, 0]
